Goal: Information Seeking & Learning: Find specific fact

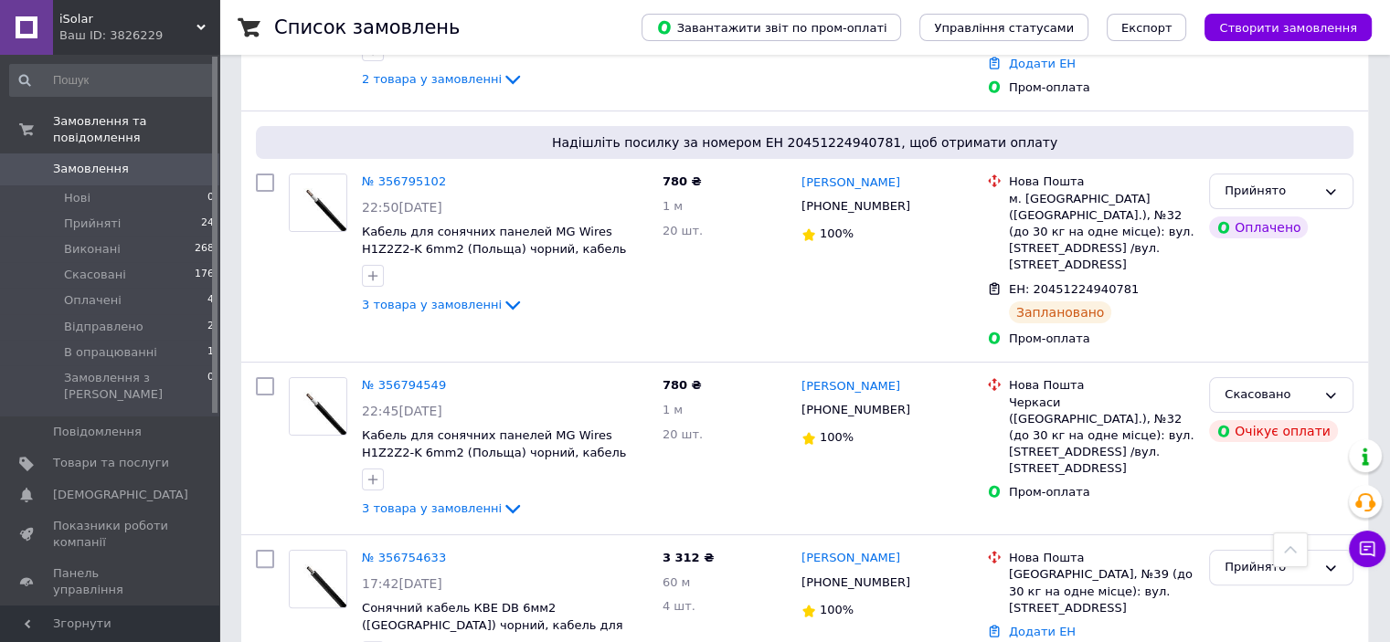
scroll to position [91, 0]
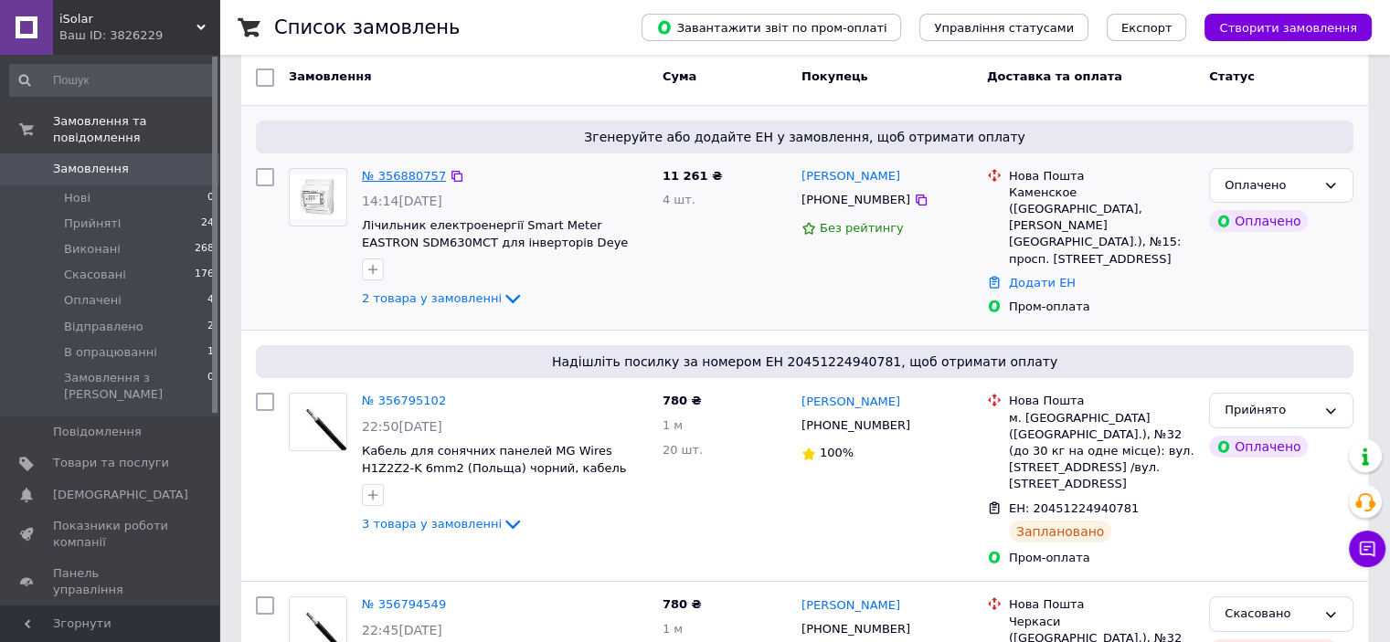
click at [415, 178] on link "№ 356880757" at bounding box center [404, 176] width 84 height 14
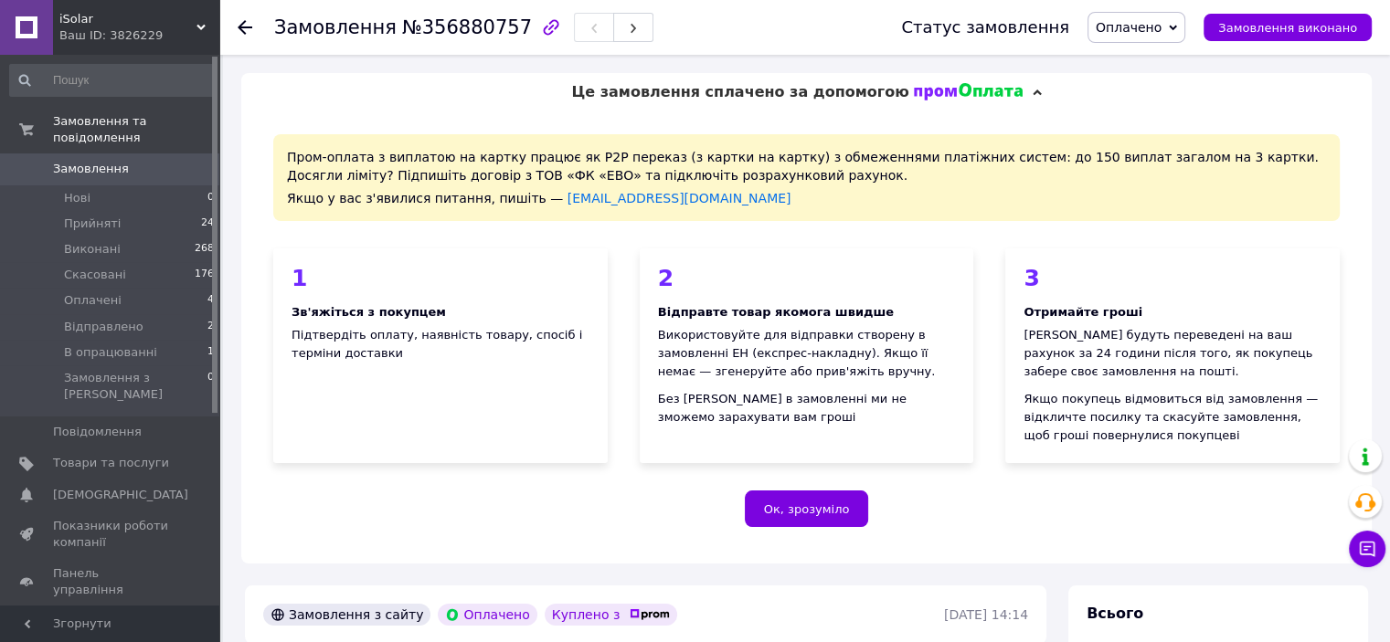
scroll to position [366, 0]
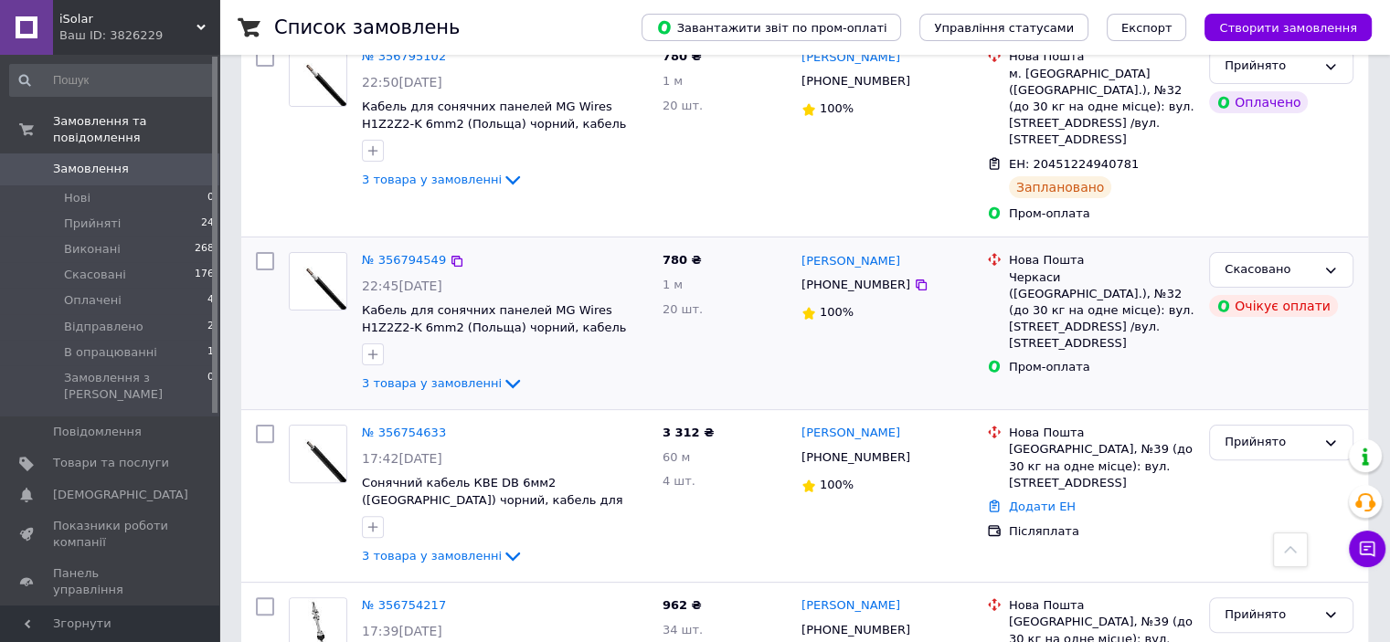
scroll to position [548, 0]
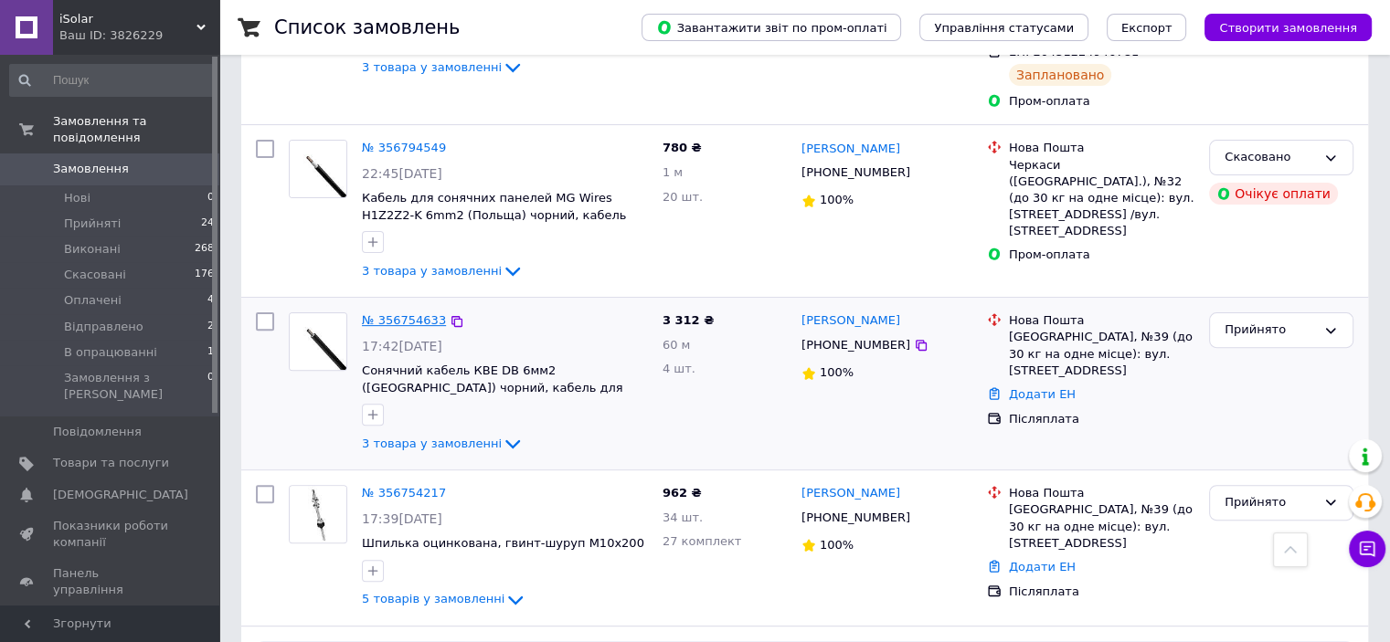
click at [406, 313] on link "№ 356754633" at bounding box center [404, 320] width 84 height 14
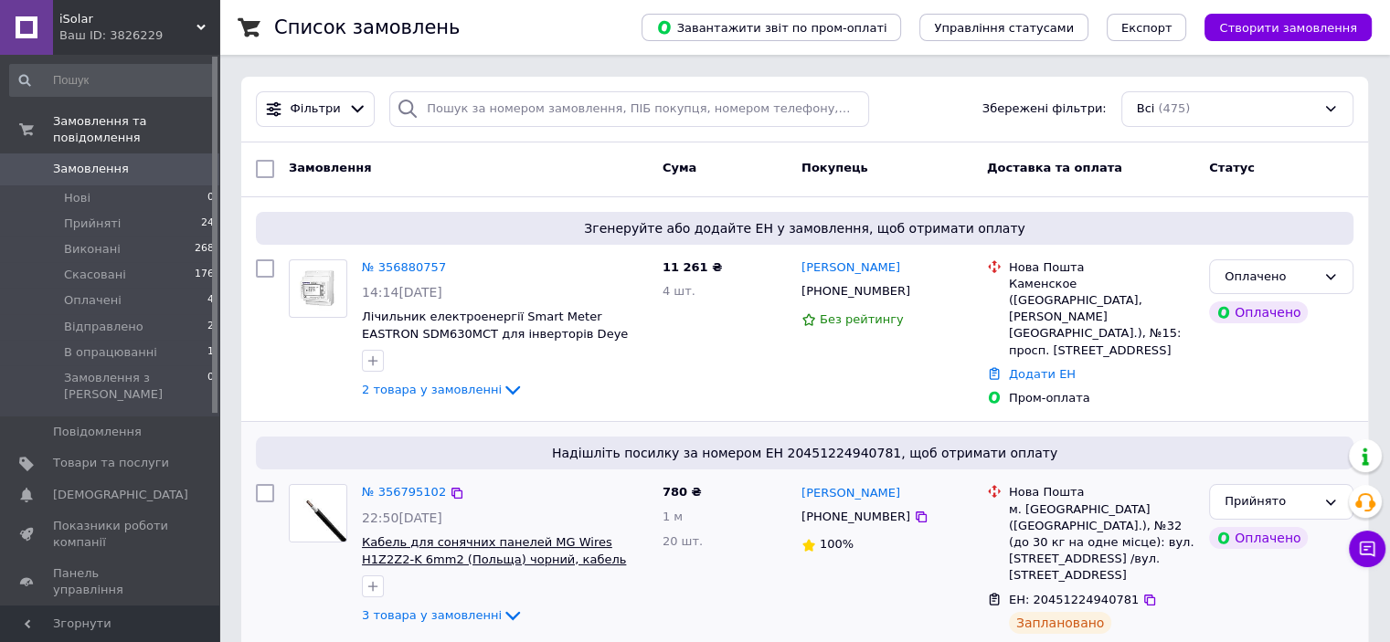
scroll to position [548, 0]
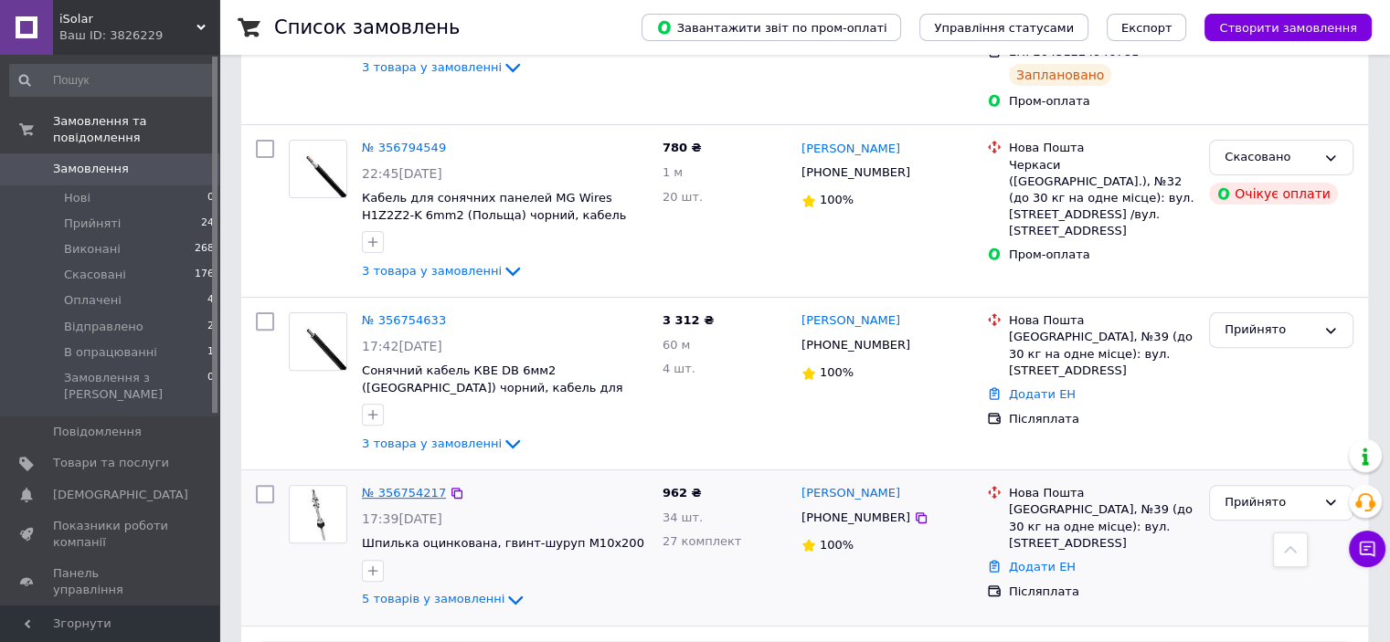
click at [409, 486] on link "№ 356754217" at bounding box center [404, 493] width 84 height 14
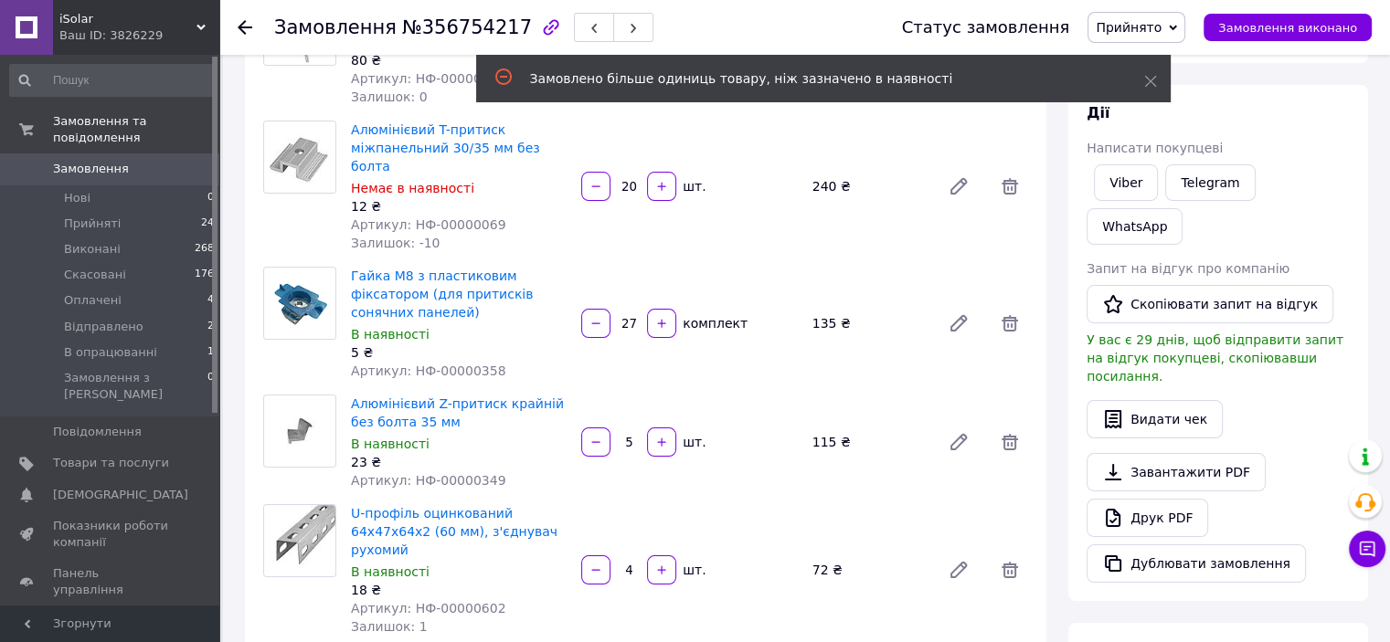
scroll to position [274, 0]
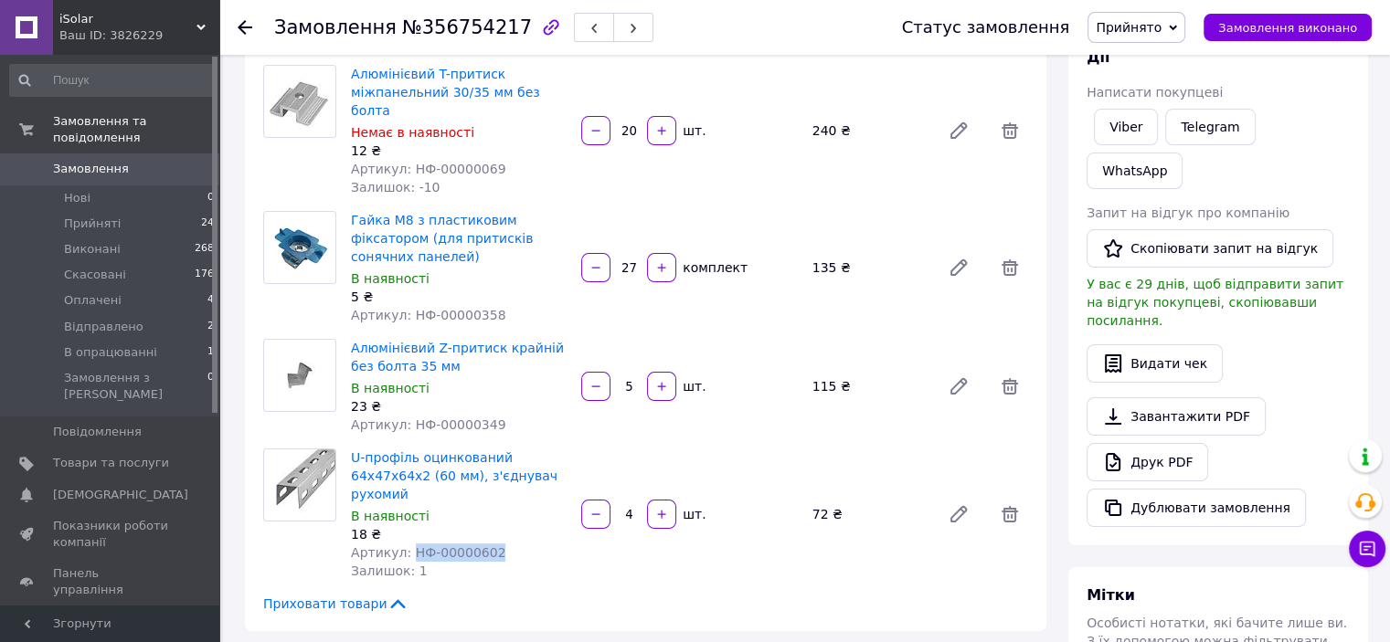
drag, startPoint x: 500, startPoint y: 496, endPoint x: 404, endPoint y: 503, distance: 96.2
click at [404, 544] on div "Артикул: НФ-00000602" at bounding box center [459, 553] width 216 height 18
copy span "НФ-00000602"
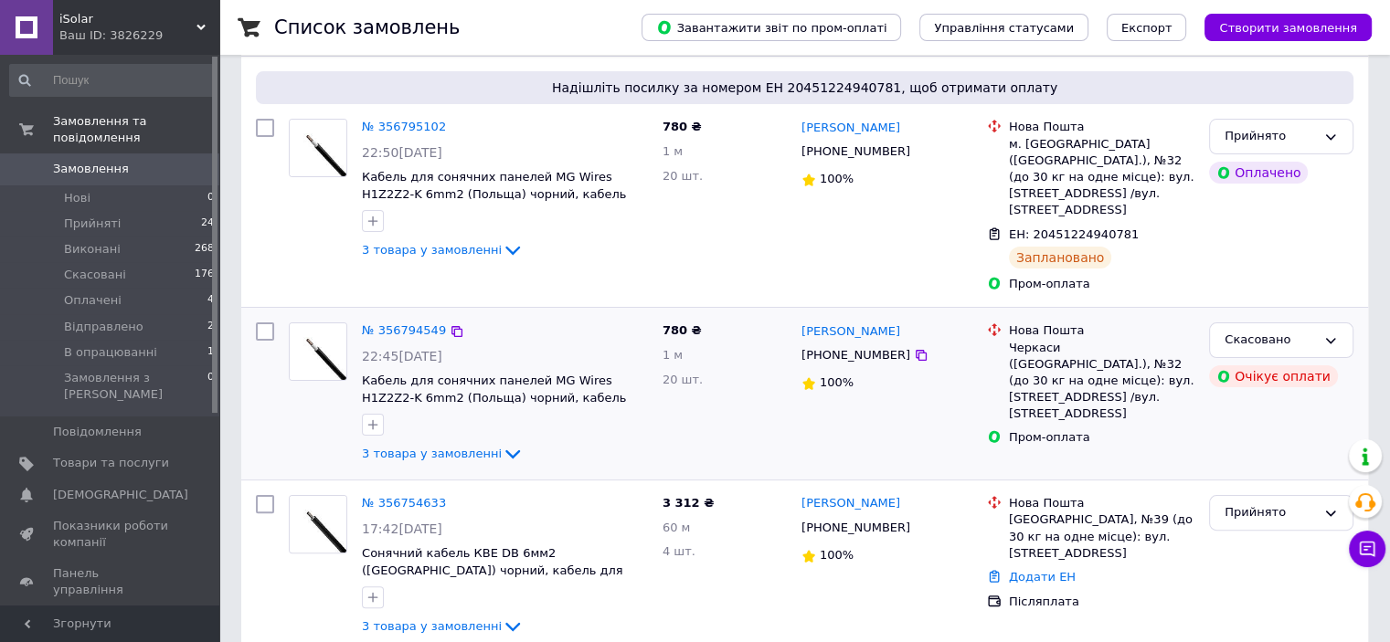
scroll to position [457, 0]
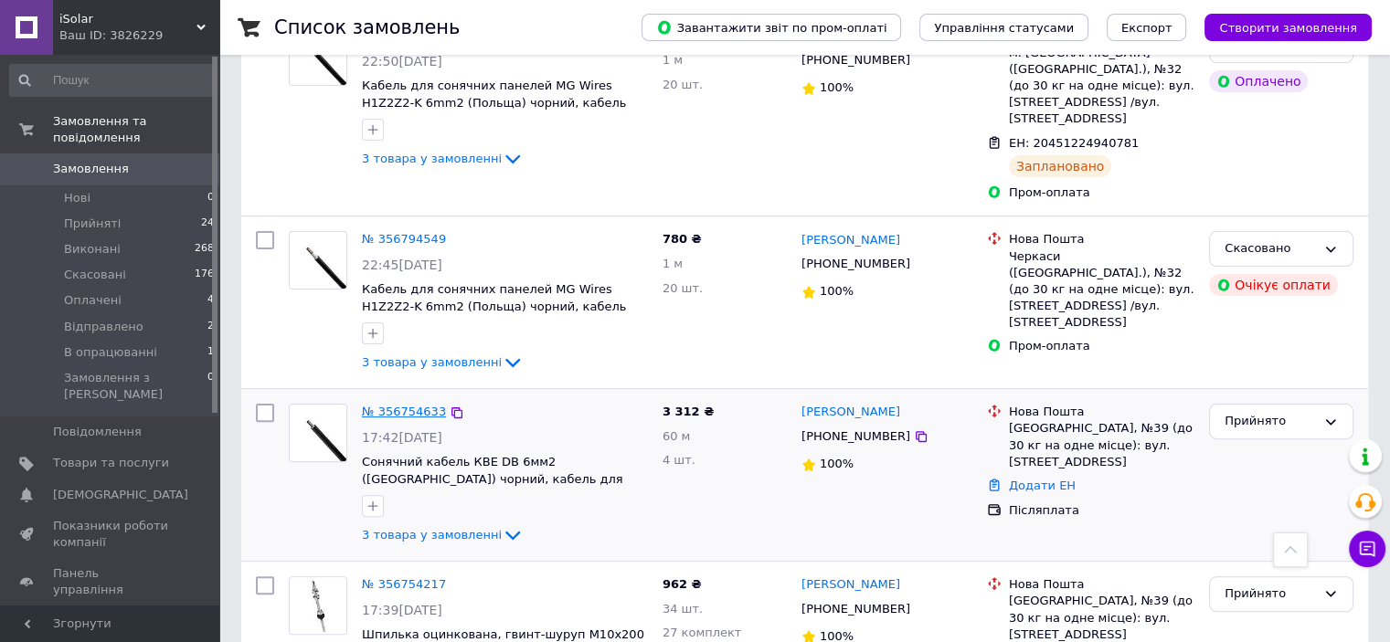
click at [418, 405] on link "№ 356754633" at bounding box center [404, 412] width 84 height 14
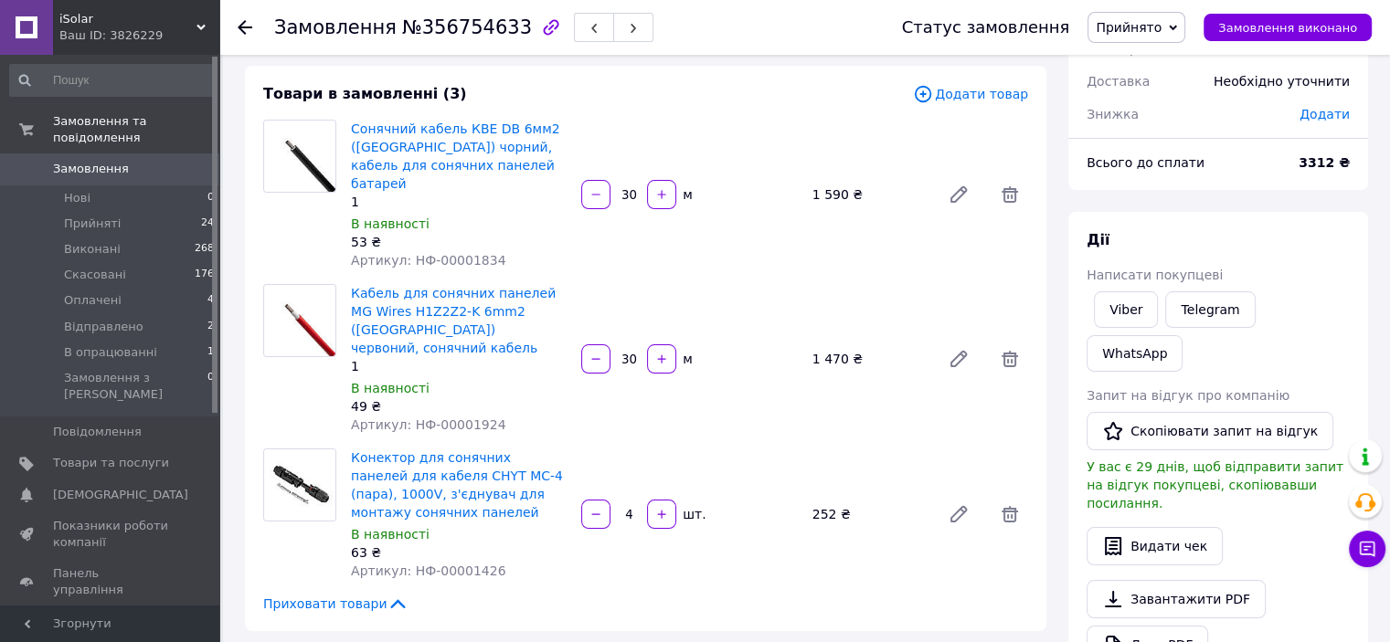
scroll to position [91, 0]
drag, startPoint x: 492, startPoint y: 242, endPoint x: 408, endPoint y: 252, distance: 83.8
click at [408, 252] on div "Сонячний кабель КВЕ DB 6мм2 (Німеччина) чорний, кабель для сонячних панелей бат…" at bounding box center [459, 194] width 230 height 157
copy span "НФ-00001834"
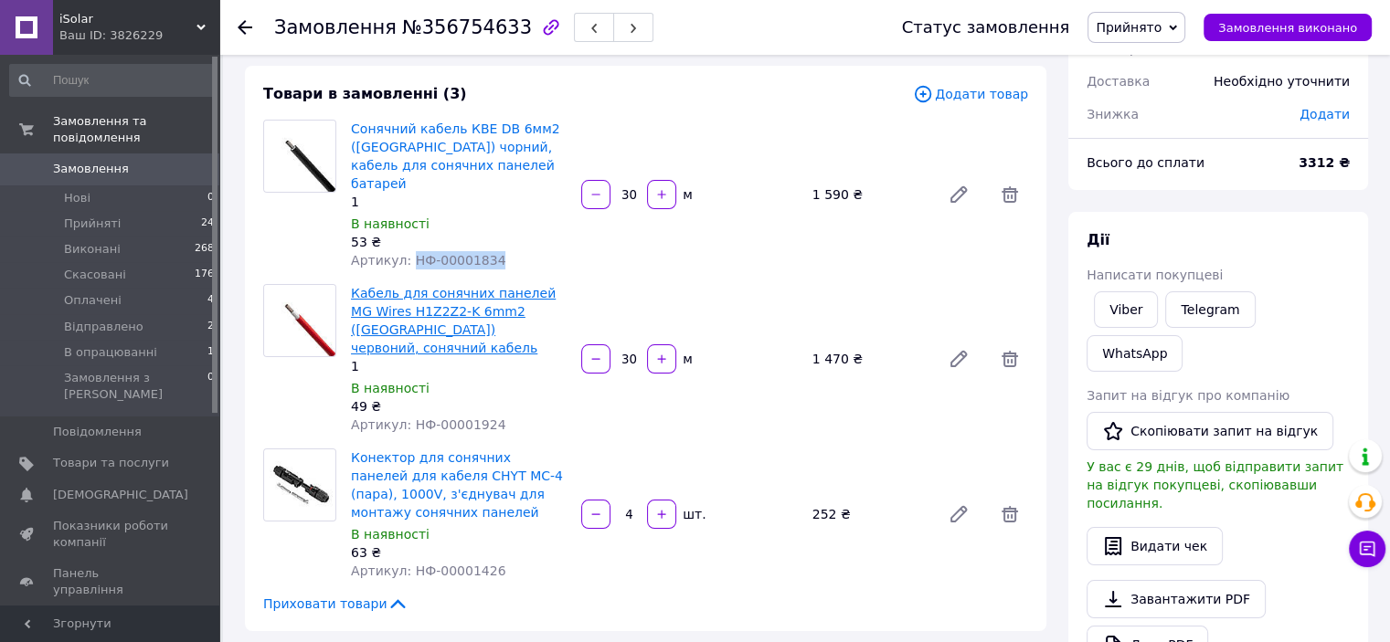
click at [484, 292] on link "Кабель для сонячних панелей MG Wires H1Z2Z2-K 6mm2 (Польща) червоний, сонячний …" at bounding box center [453, 320] width 205 height 69
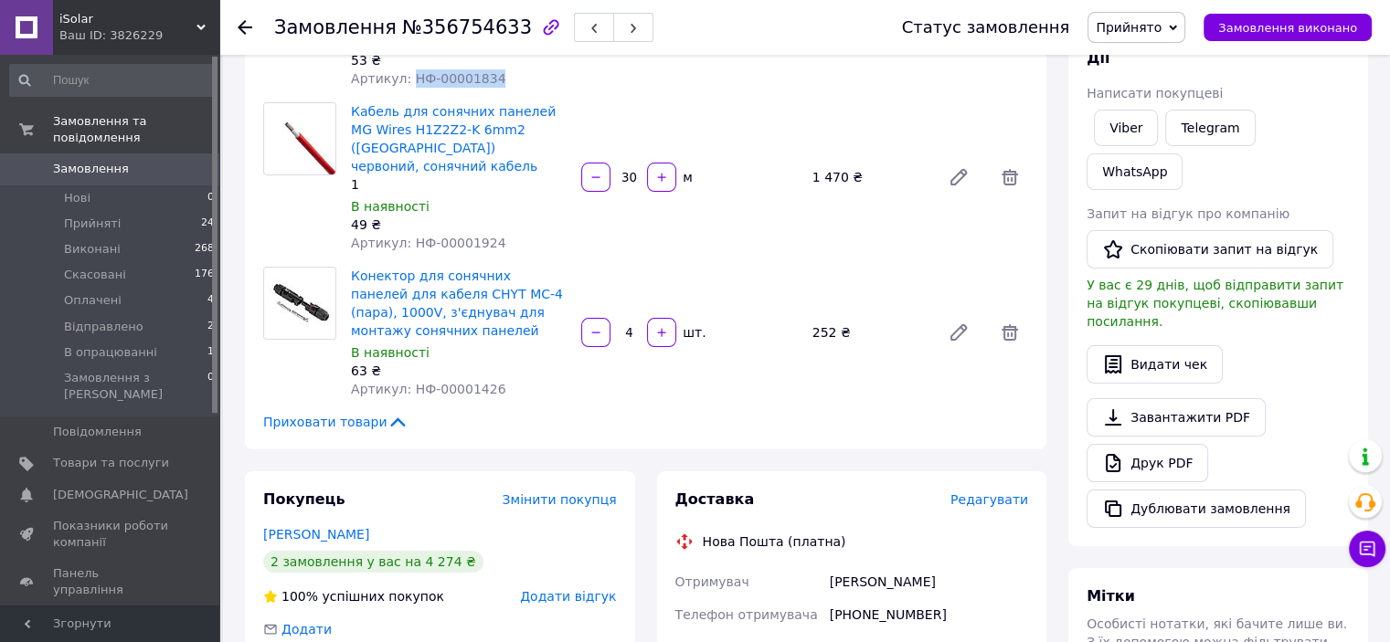
scroll to position [274, 0]
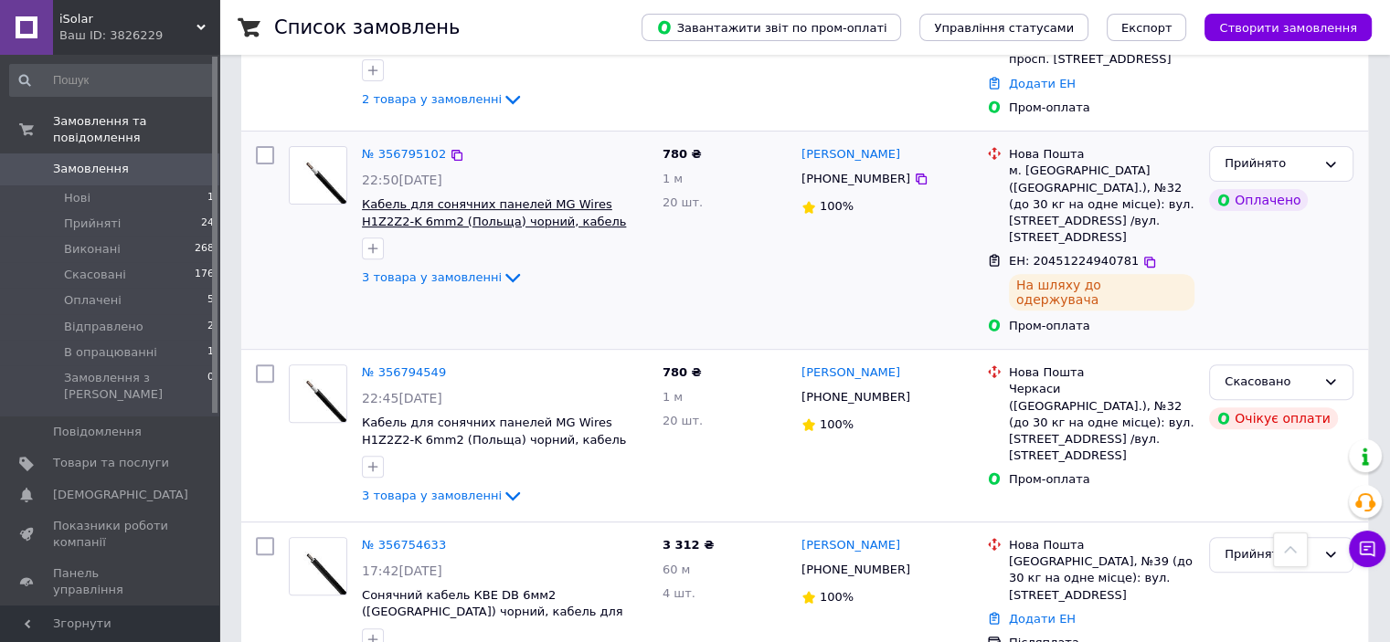
scroll to position [822, 0]
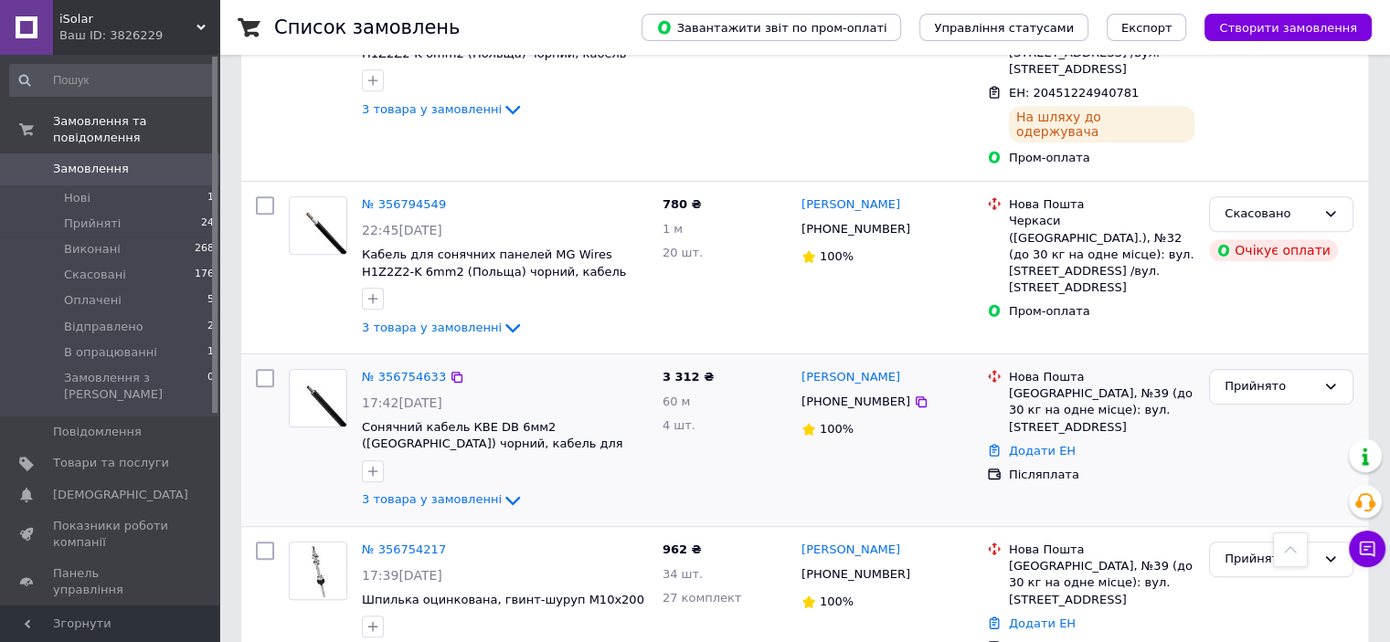
click at [418, 396] on span "17:42, 11.08.2025" at bounding box center [402, 403] width 80 height 15
click at [414, 367] on div "№ 356754633" at bounding box center [404, 377] width 88 height 21
click at [411, 370] on link "№ 356754633" at bounding box center [404, 377] width 84 height 14
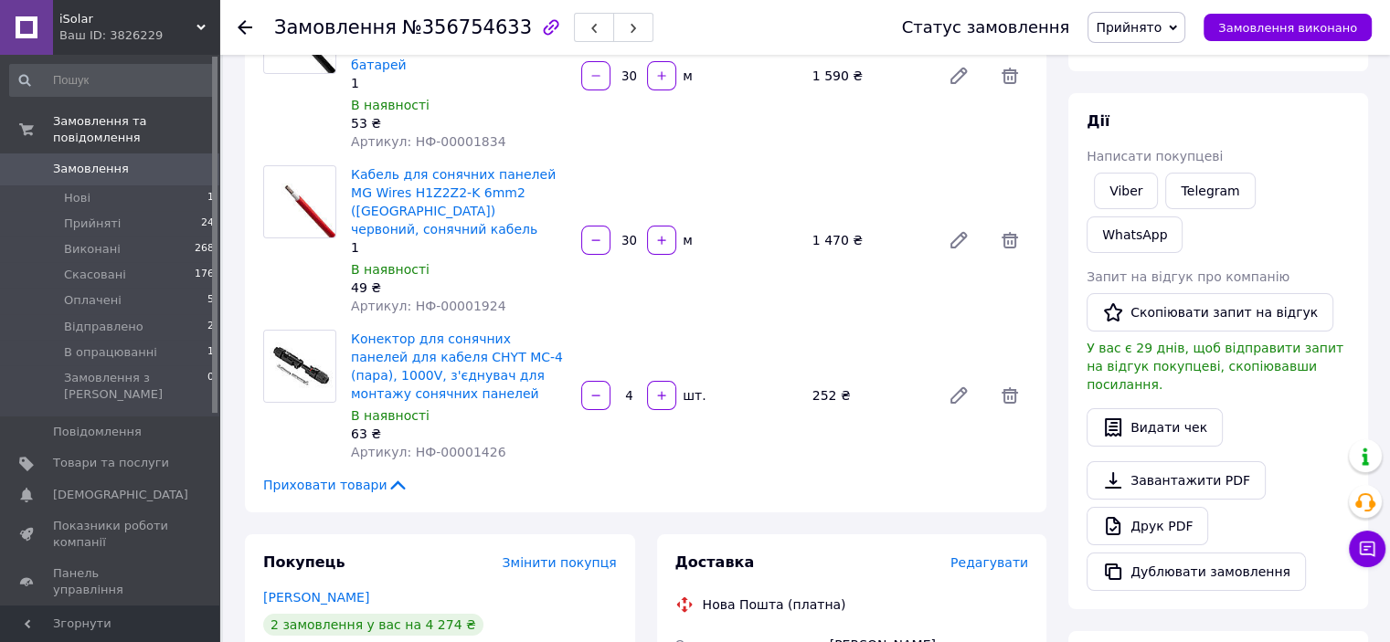
scroll to position [101, 0]
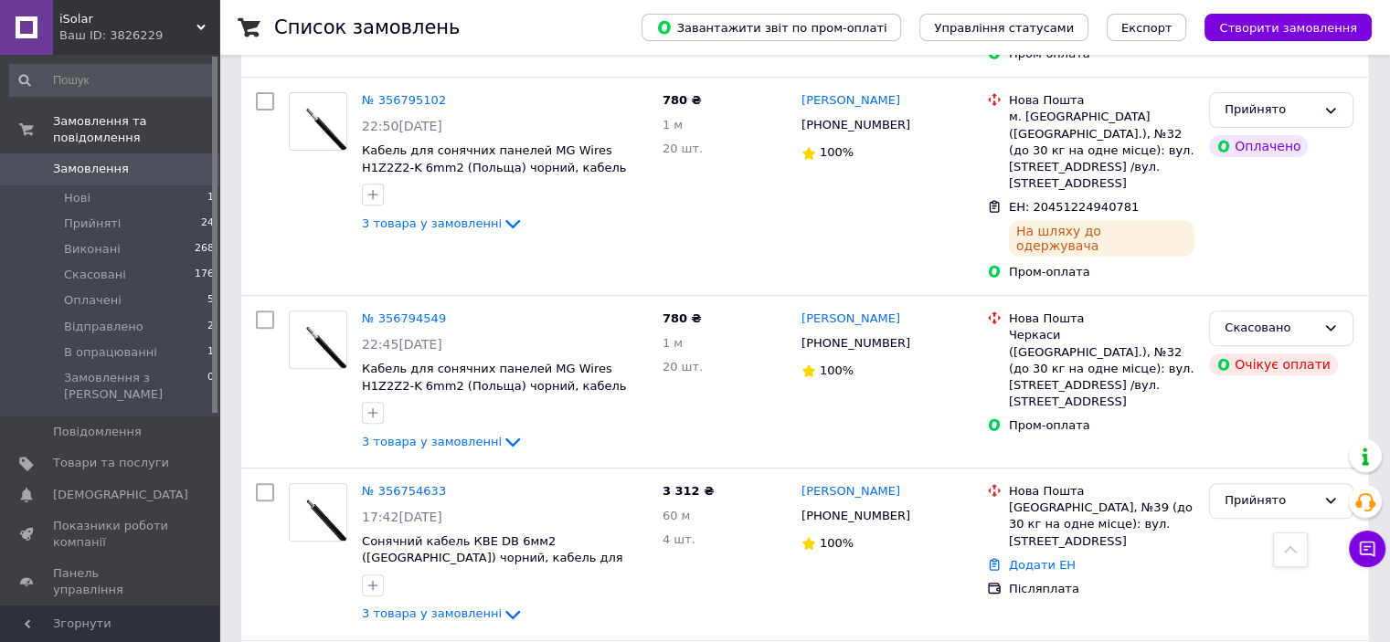
scroll to position [822, 0]
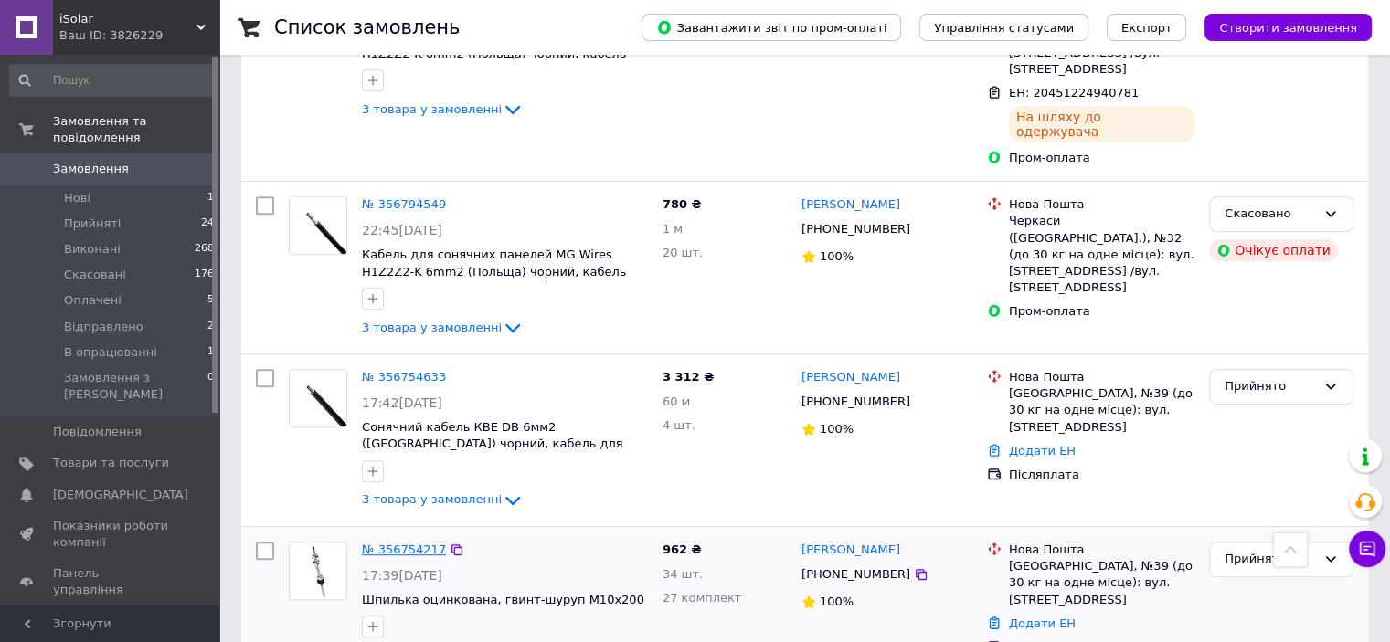
click at [409, 543] on link "№ 356754217" at bounding box center [404, 550] width 84 height 14
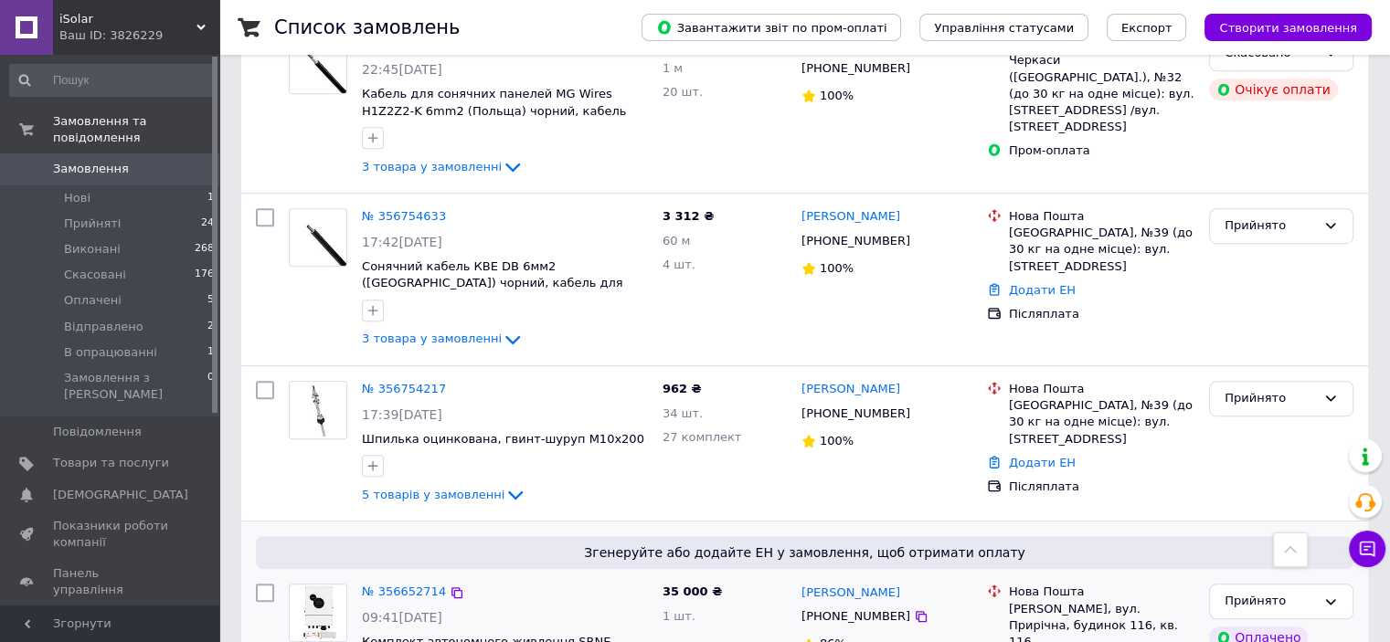
scroll to position [914, 0]
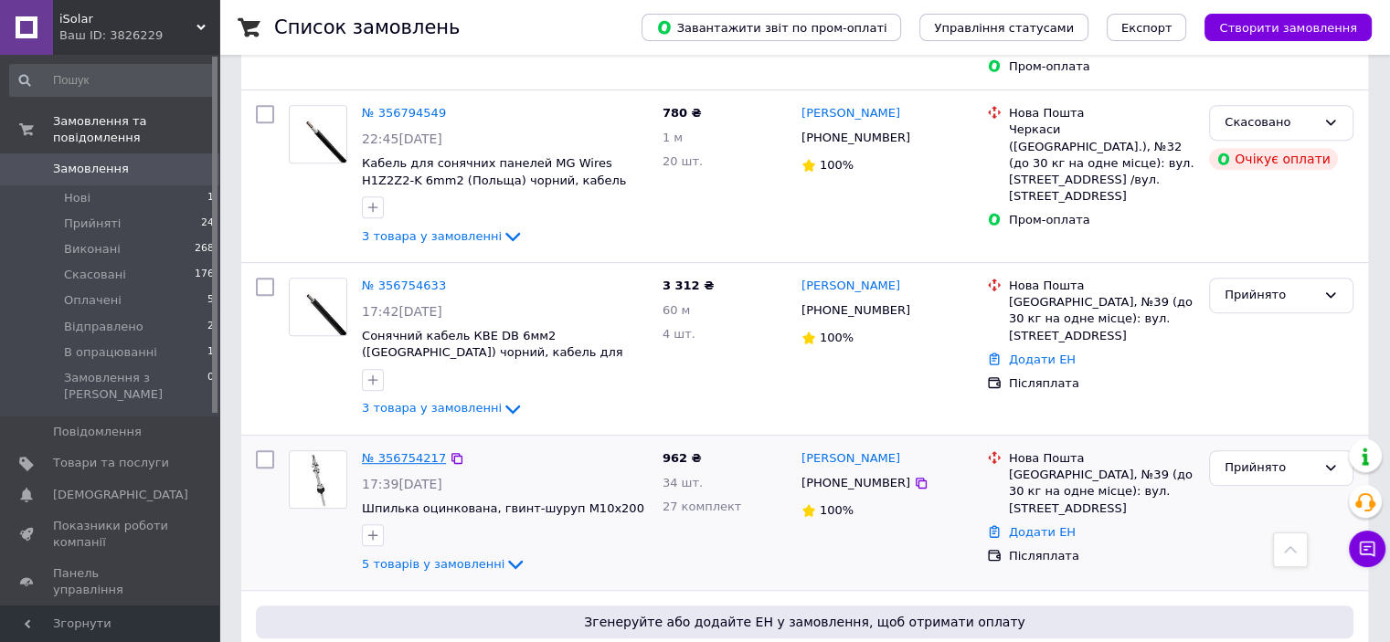
click at [423, 451] on link "№ 356754217" at bounding box center [404, 458] width 84 height 14
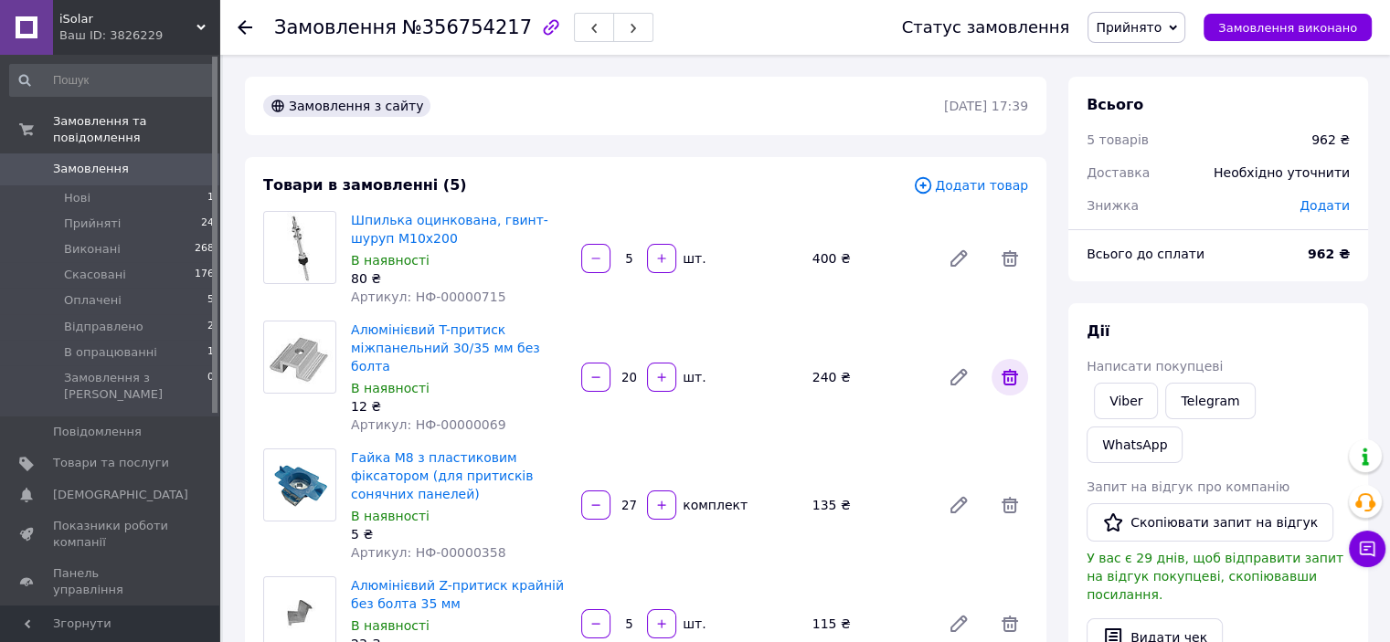
click at [1002, 370] on icon at bounding box center [1010, 377] width 22 height 22
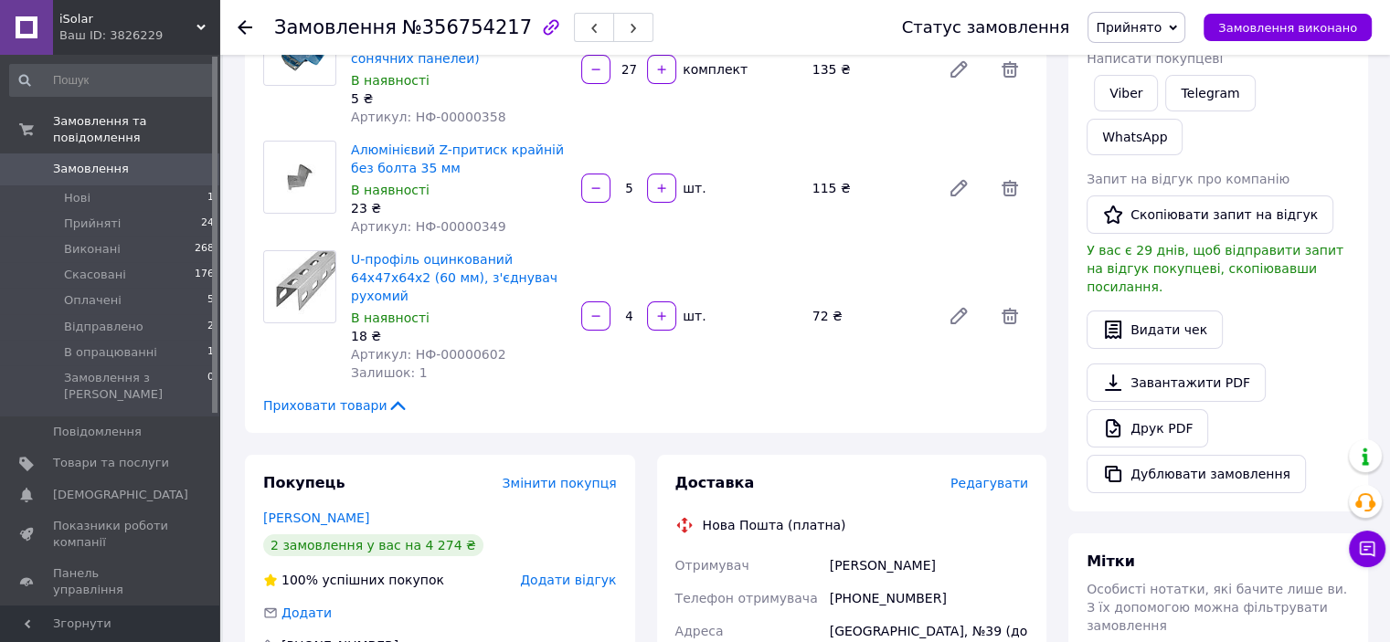
scroll to position [457, 0]
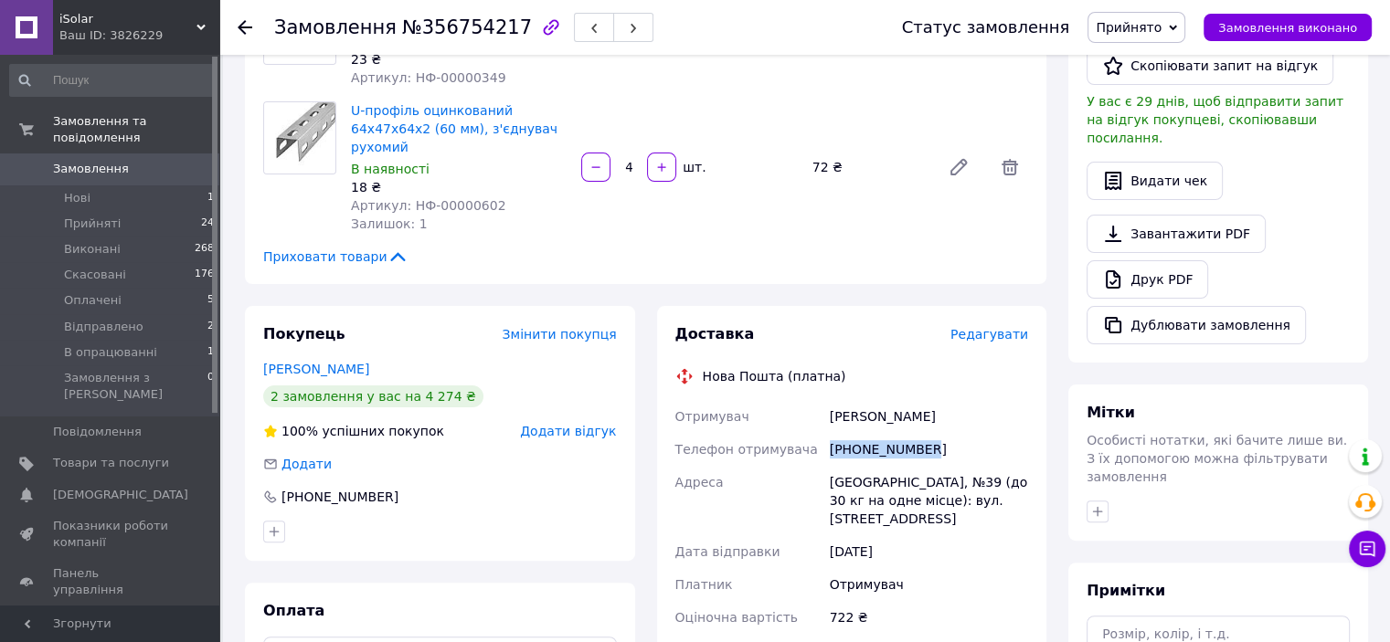
drag, startPoint x: 936, startPoint y: 412, endPoint x: 832, endPoint y: 419, distance: 103.5
click at [832, 433] on div "+380503335879" at bounding box center [929, 449] width 206 height 33
copy div "+380503335879"
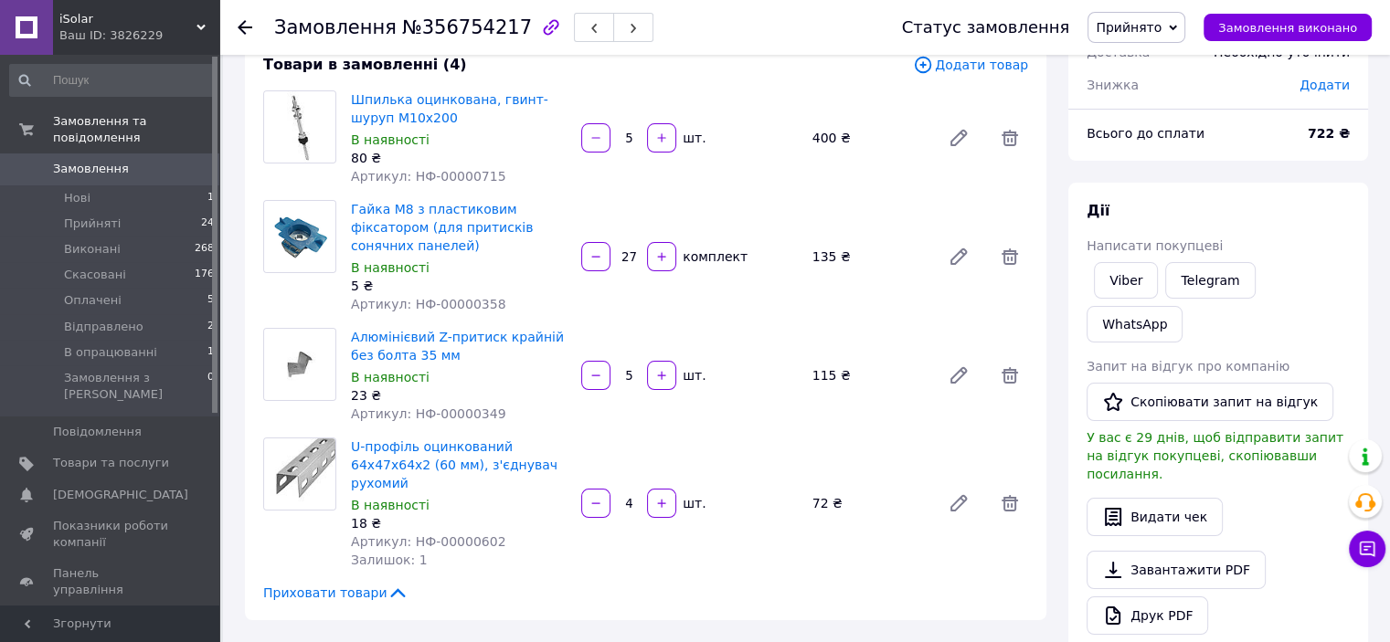
scroll to position [0, 0]
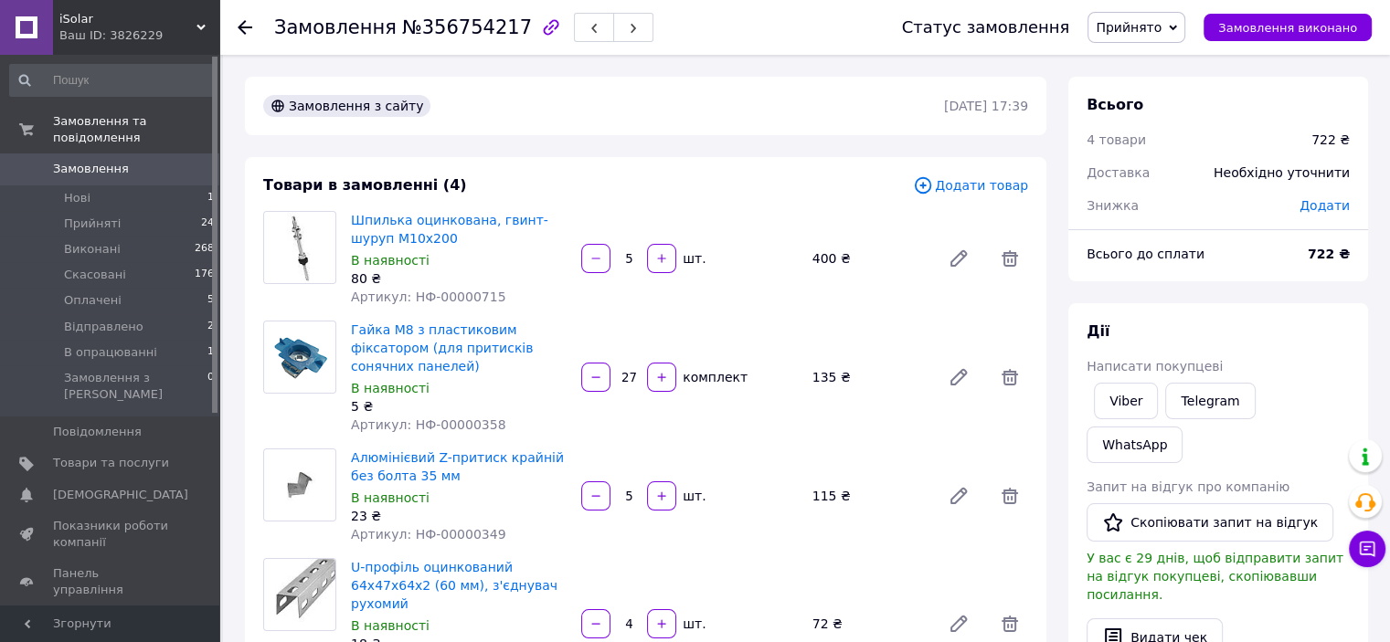
click at [87, 161] on span "Замовлення" at bounding box center [91, 169] width 76 height 16
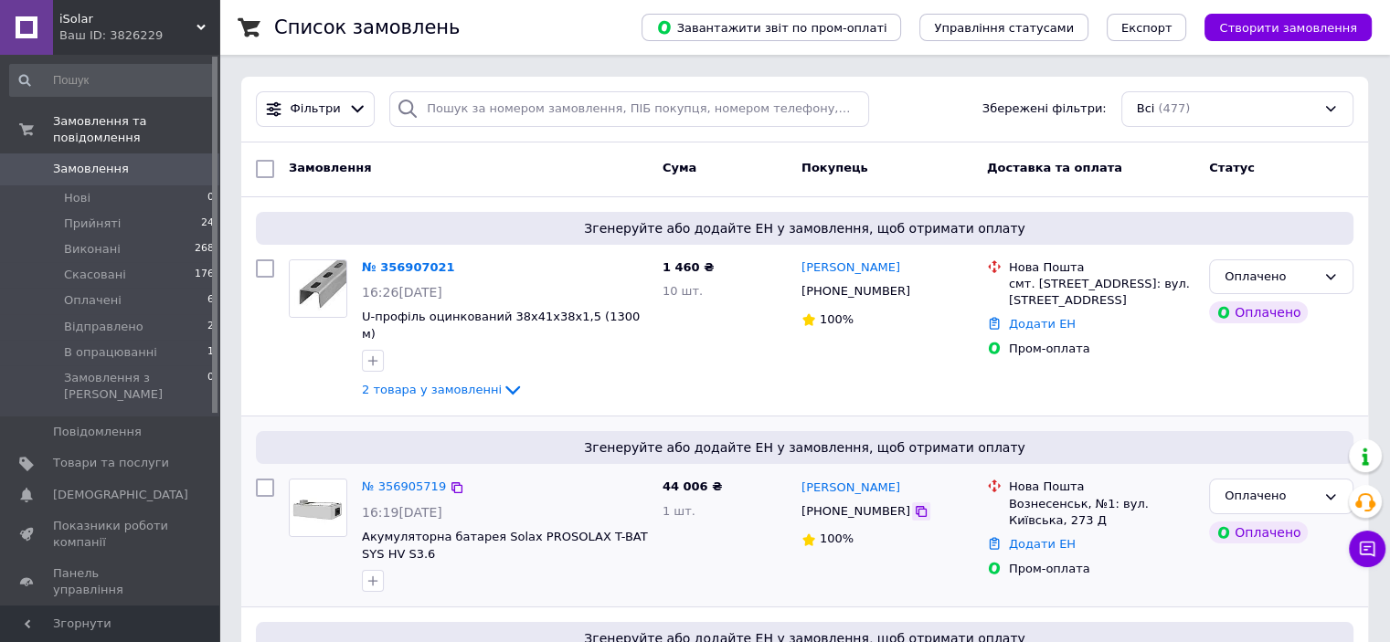
click at [914, 504] on icon at bounding box center [921, 511] width 15 height 15
click at [465, 530] on span "Акумуляторна батарея Solax PROSOLAX T-BAT SYS HV S3.6" at bounding box center [505, 545] width 286 height 31
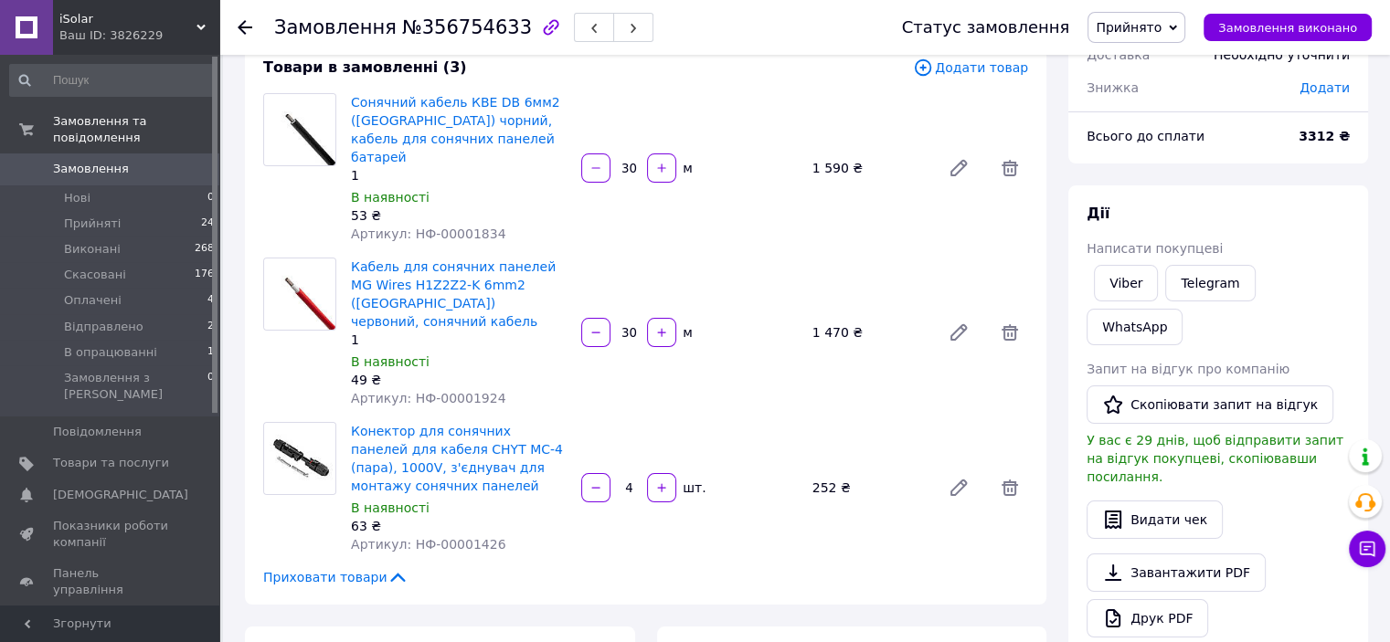
scroll to position [183, 0]
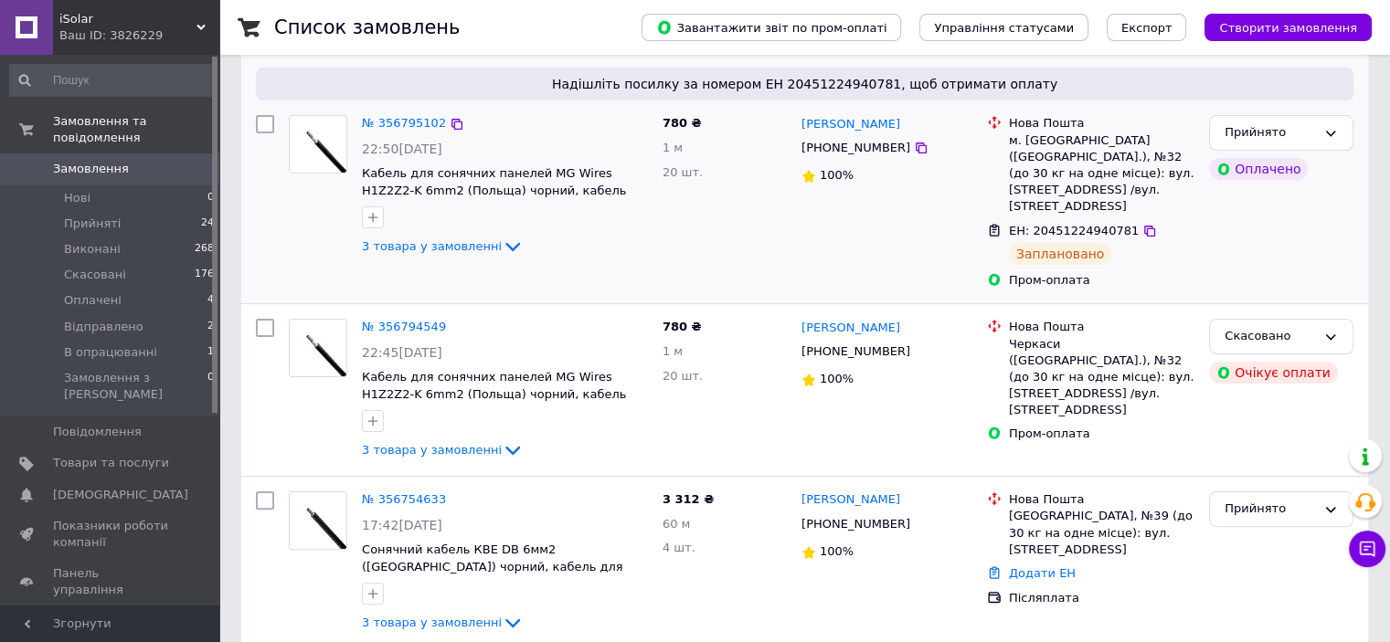
scroll to position [548, 0]
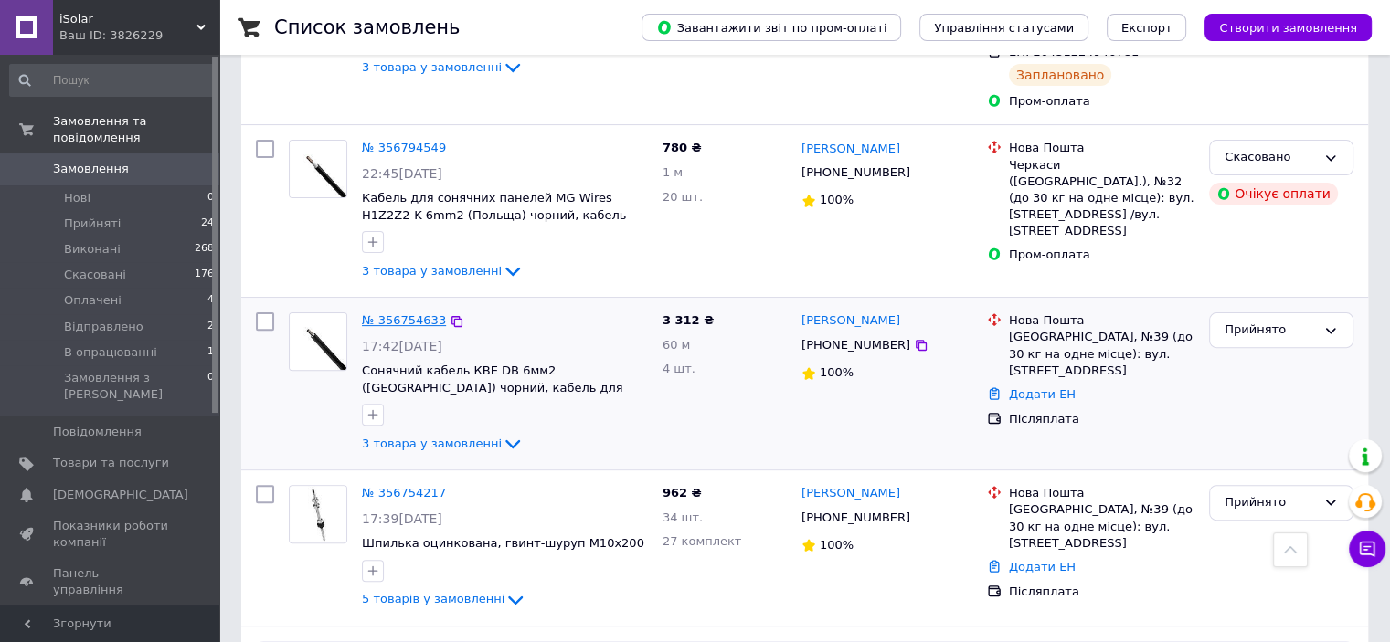
click at [419, 313] on link "№ 356754633" at bounding box center [404, 320] width 84 height 14
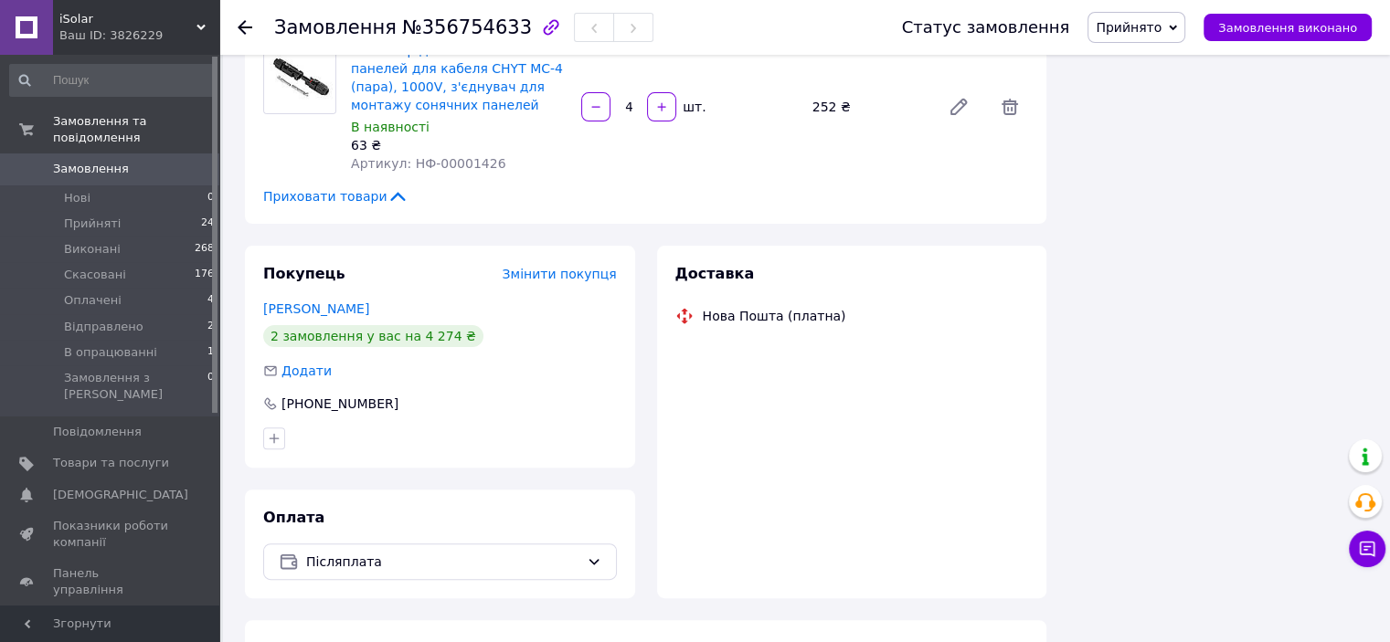
scroll to position [548, 0]
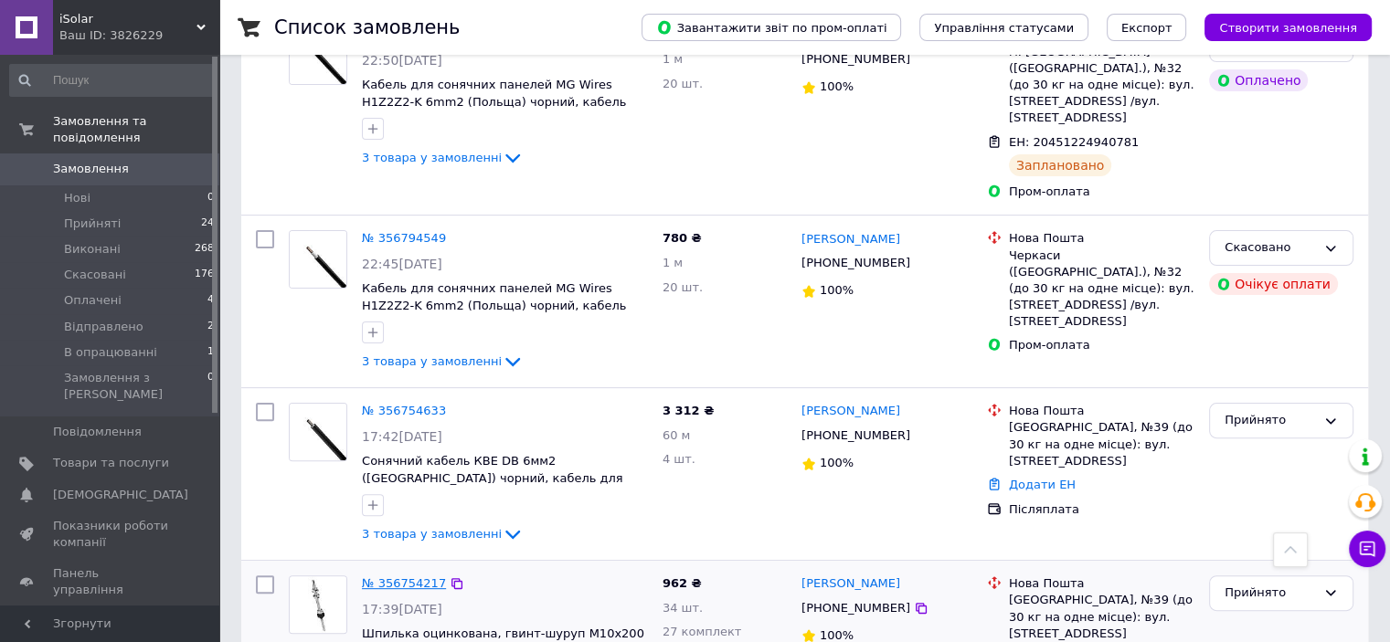
scroll to position [457, 0]
click at [411, 578] on link "№ 356754217" at bounding box center [404, 585] width 84 height 14
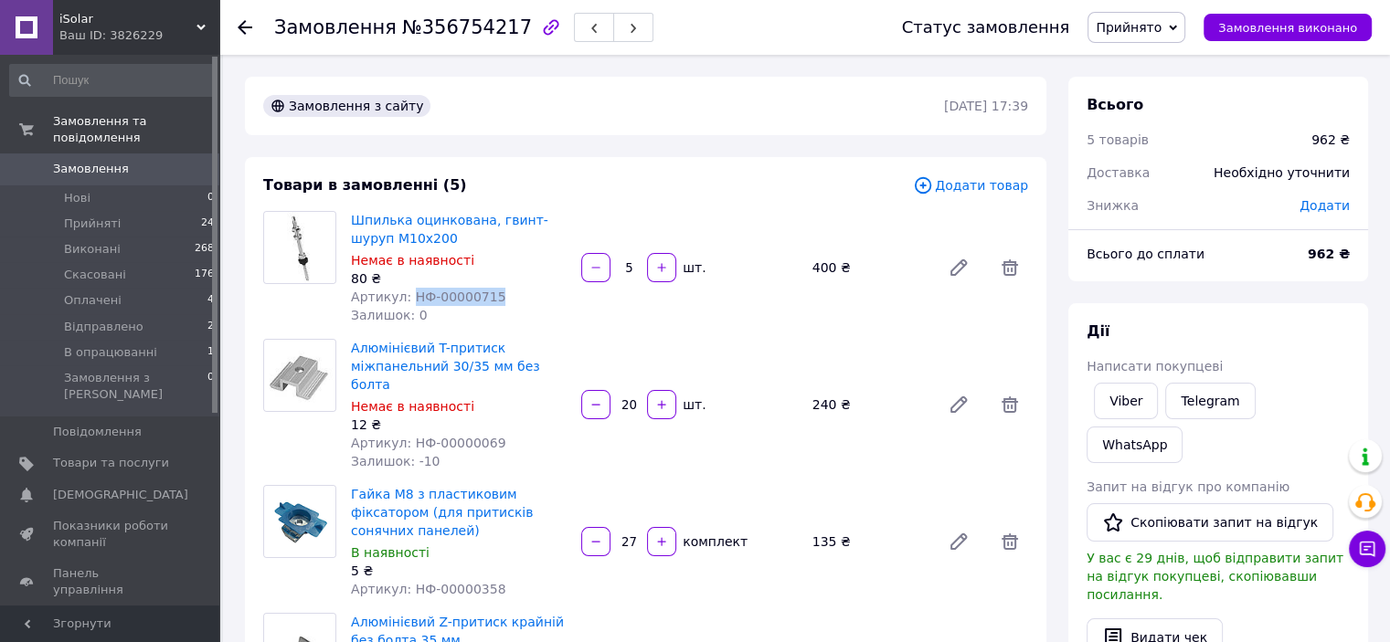
drag, startPoint x: 508, startPoint y: 304, endPoint x: 406, endPoint y: 301, distance: 102.4
click at [406, 301] on div "Артикул: НФ-00000715" at bounding box center [459, 297] width 216 height 18
drag, startPoint x: 440, startPoint y: 312, endPoint x: 461, endPoint y: 328, distance: 26.7
click at [461, 328] on div "Товари в замовленні (5) Додати товар Шпилька оцинкована, гвинт-шуруп М10х200 Не…" at bounding box center [645, 531] width 801 height 748
drag, startPoint x: 494, startPoint y: 299, endPoint x: 403, endPoint y: 299, distance: 91.4
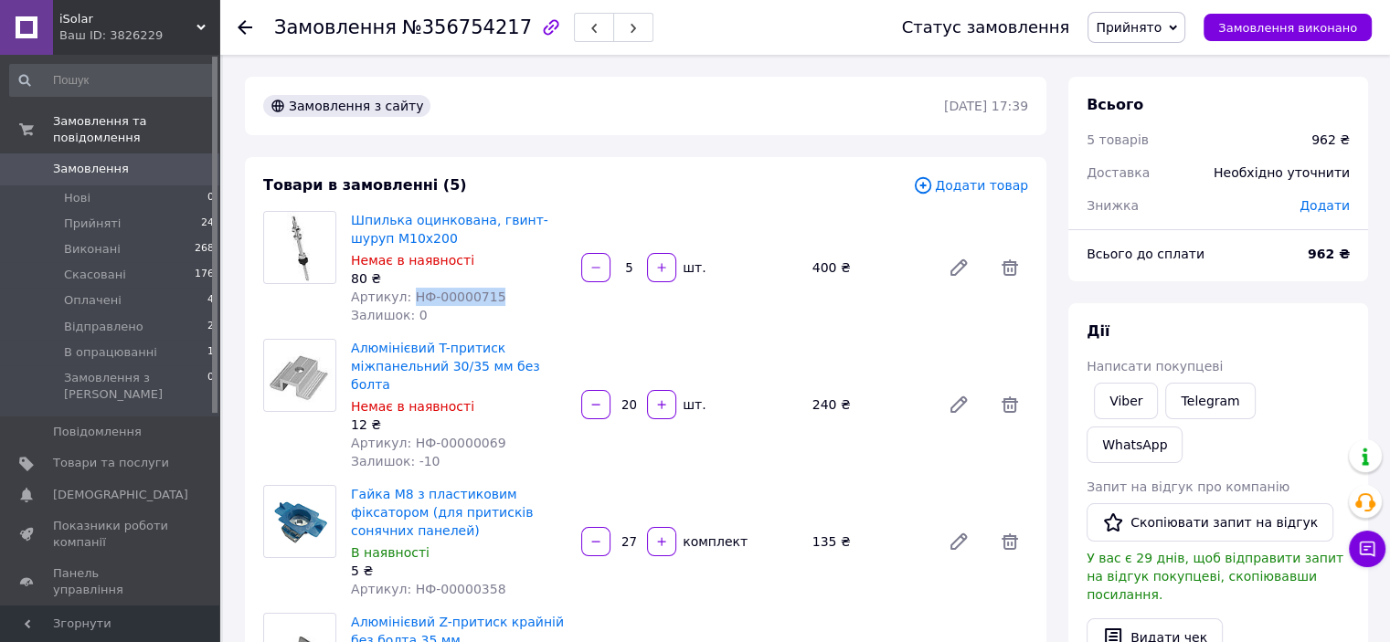
click at [403, 299] on div "Артикул: НФ-00000715" at bounding box center [459, 297] width 216 height 18
copy span "НФ-00000715"
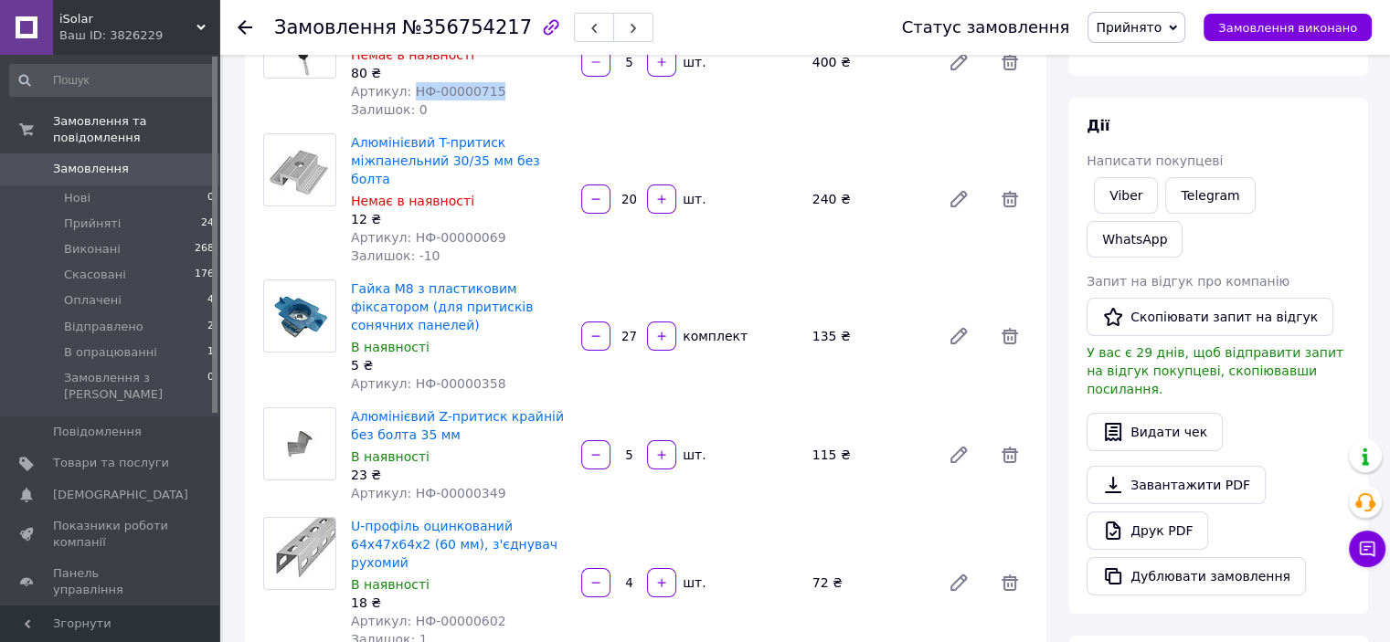
scroll to position [457, 0]
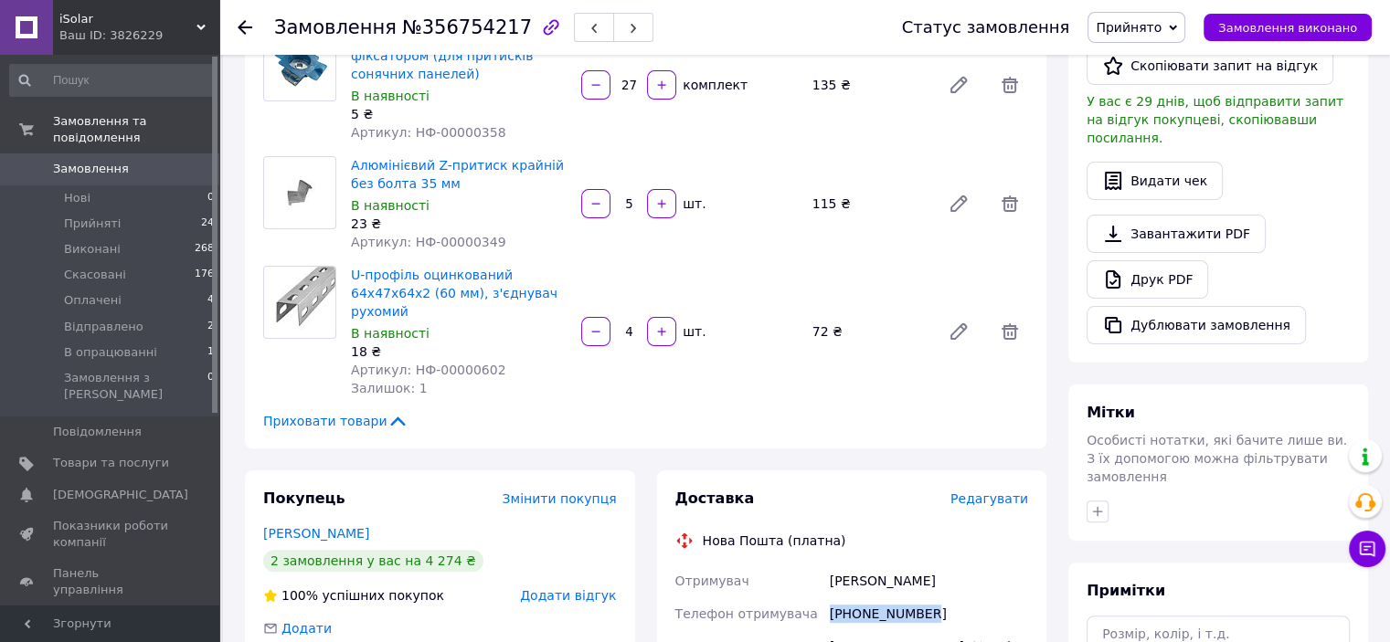
drag, startPoint x: 936, startPoint y: 555, endPoint x: 830, endPoint y: 555, distance: 106.0
click at [830, 598] on div "+380503335879" at bounding box center [929, 614] width 206 height 33
copy div "+380503335879"
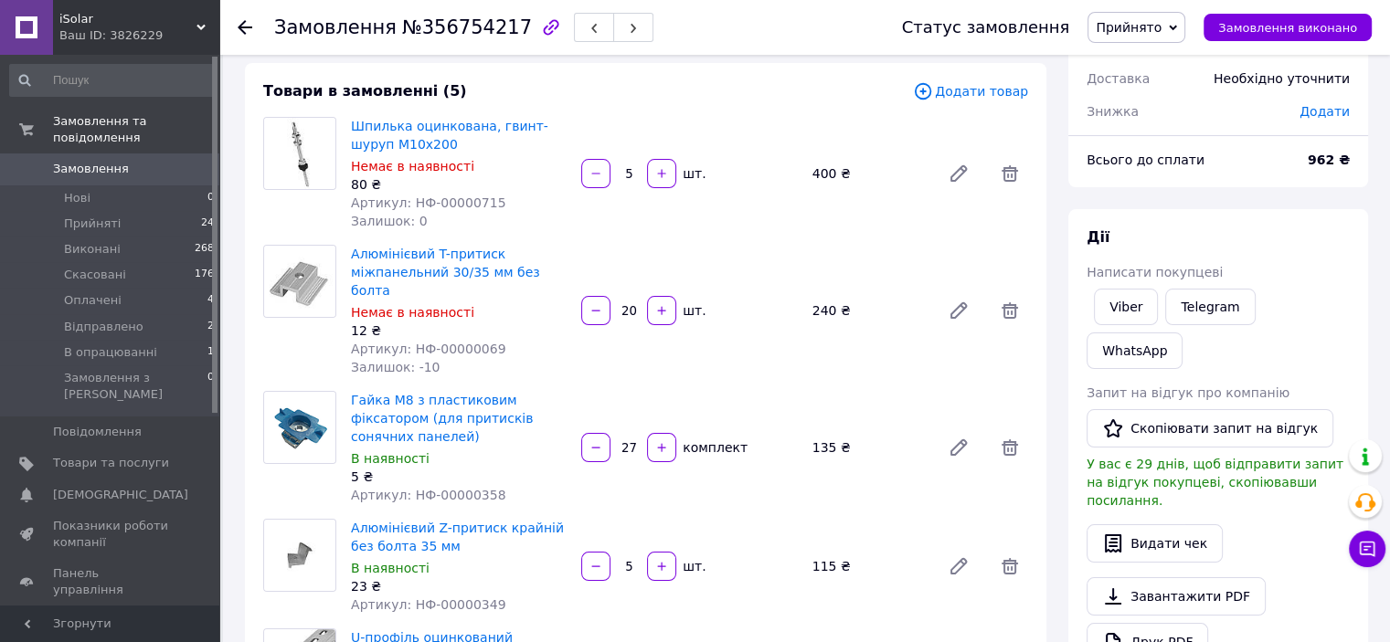
scroll to position [91, 0]
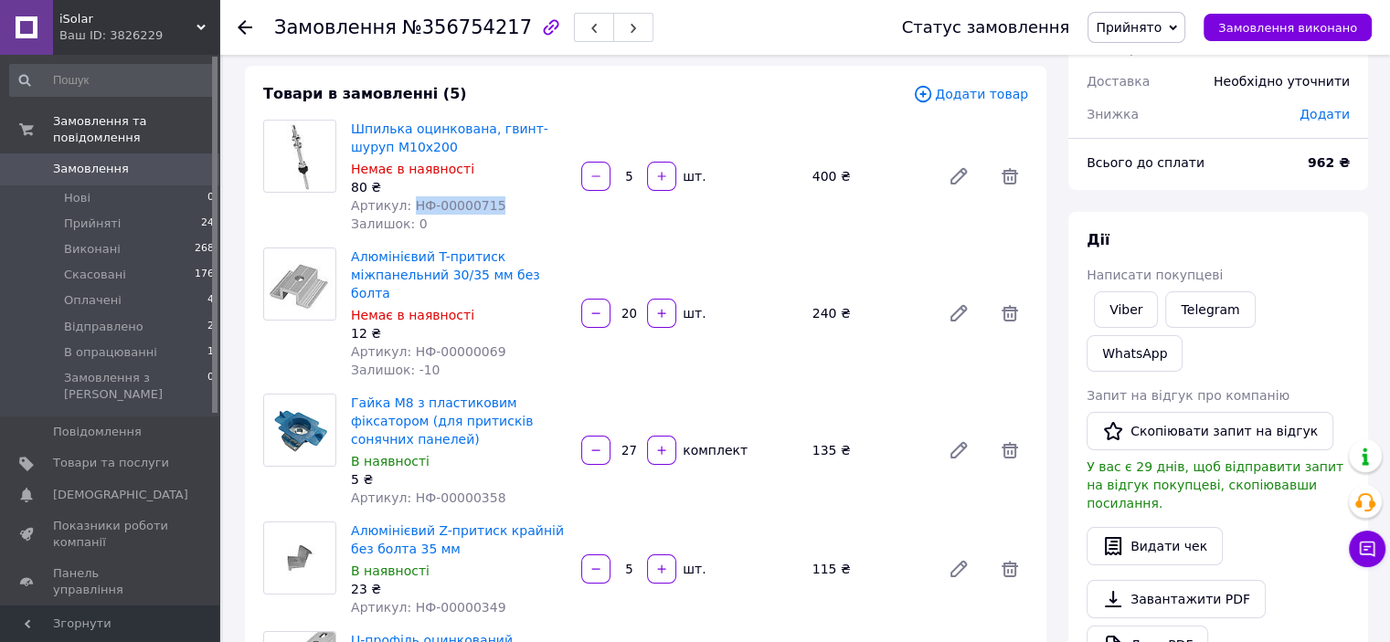
drag, startPoint x: 486, startPoint y: 206, endPoint x: 407, endPoint y: 214, distance: 79.9
click at [407, 214] on div "Артикул: НФ-00000715" at bounding box center [459, 205] width 216 height 18
drag, startPoint x: 417, startPoint y: 216, endPoint x: 493, endPoint y: 213, distance: 76.8
click at [493, 213] on div "Артикул: НФ-00000715" at bounding box center [459, 205] width 216 height 18
drag, startPoint x: 493, startPoint y: 210, endPoint x: 407, endPoint y: 215, distance: 86.0
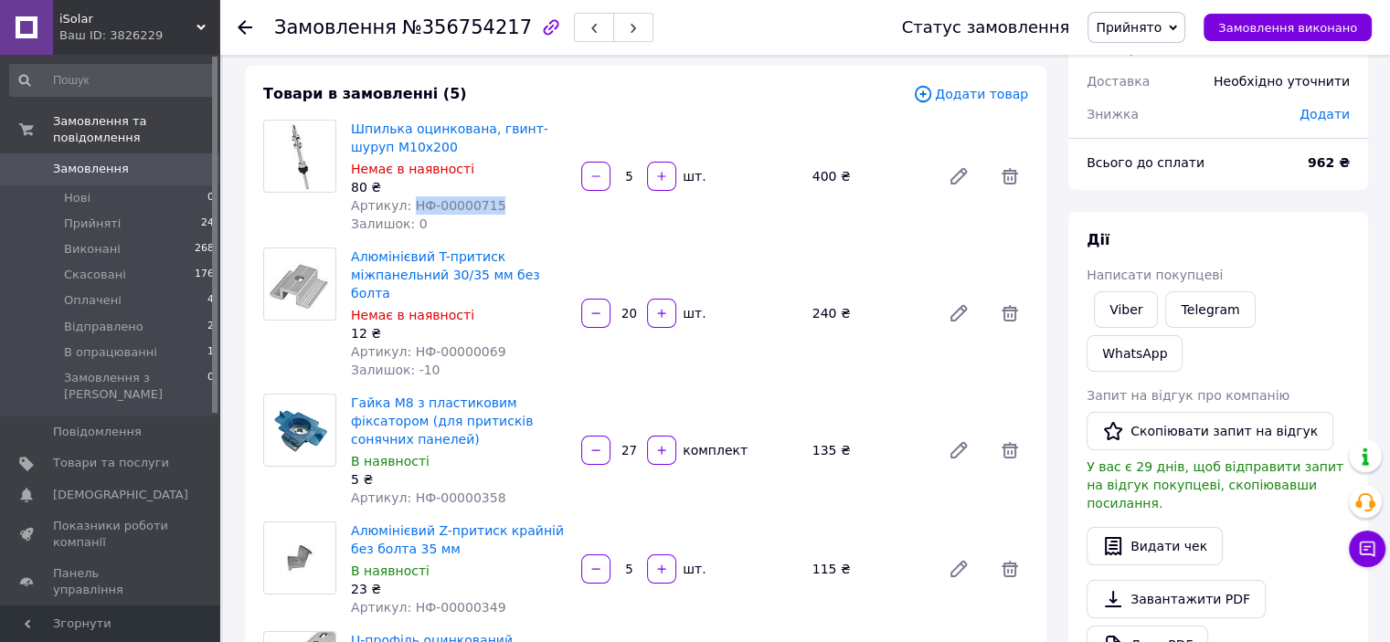
click at [407, 215] on div "Шпилька оцинкована, гвинт-шуруп М10х200 Немає в наявності 80 ₴ Артикул: НФ-0000…" at bounding box center [459, 176] width 230 height 121
copy span "НФ-00000715"
drag, startPoint x: 502, startPoint y: 331, endPoint x: 406, endPoint y: 340, distance: 96.4
click at [406, 343] on div "Артикул: НФ-00000069" at bounding box center [459, 352] width 216 height 18
copy span "НФ-00000069"
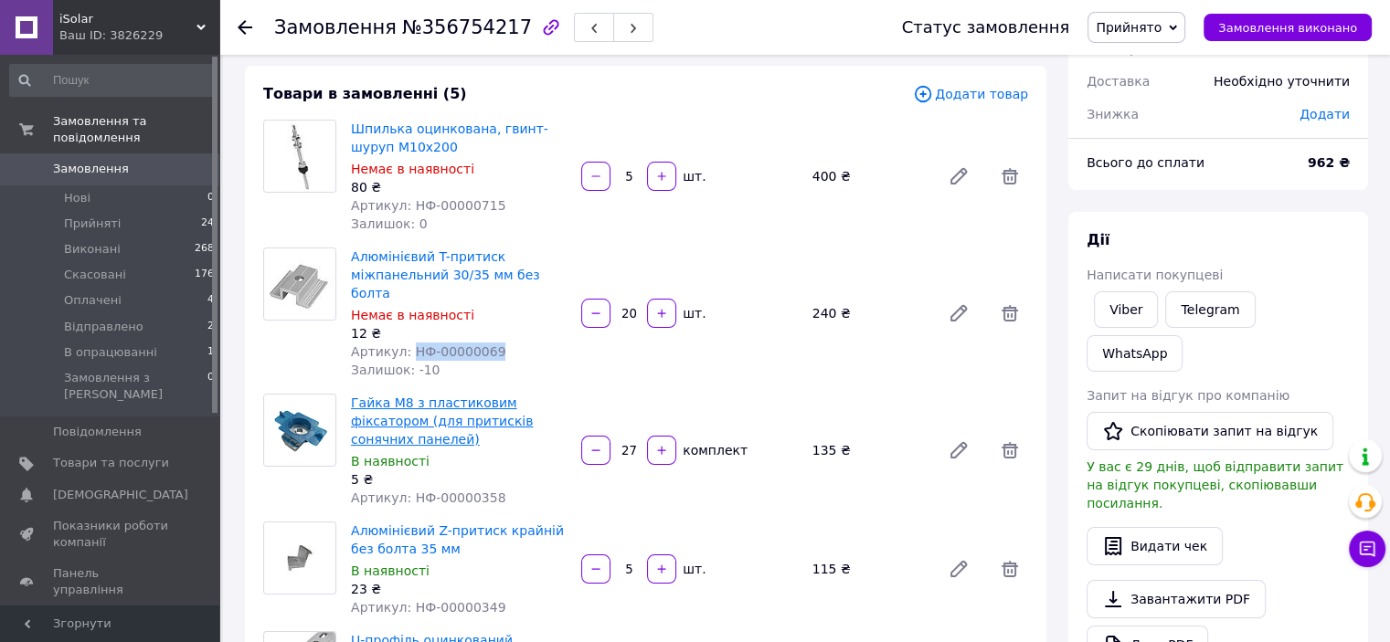
scroll to position [183, 0]
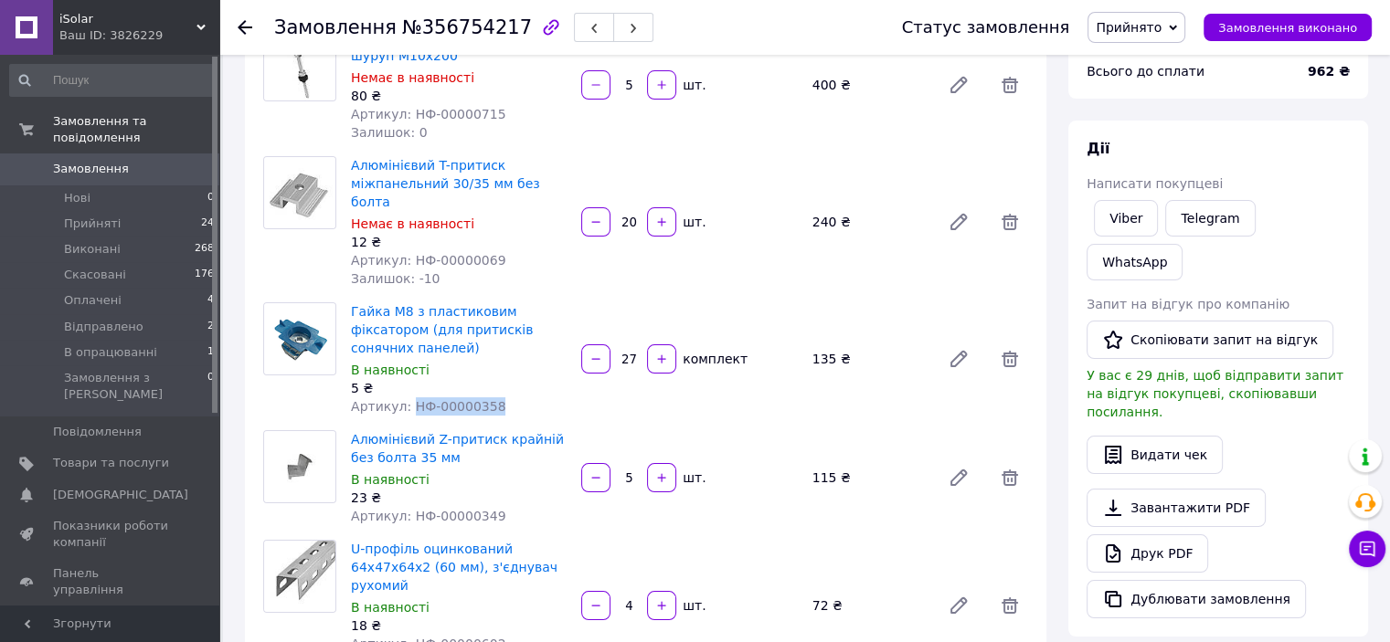
drag, startPoint x: 500, startPoint y: 372, endPoint x: 406, endPoint y: 379, distance: 94.4
click at [406, 398] on div "Артикул: НФ-00000358" at bounding box center [459, 407] width 216 height 18
copy span "НФ-00000358"
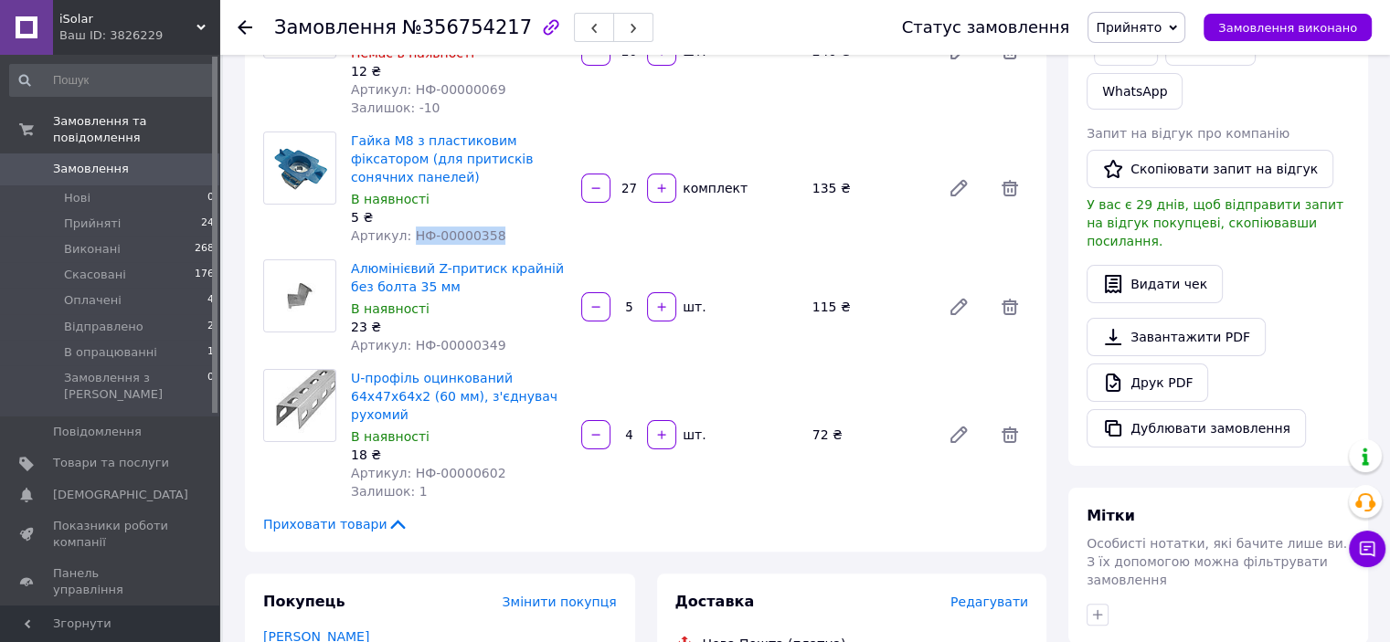
scroll to position [366, 0]
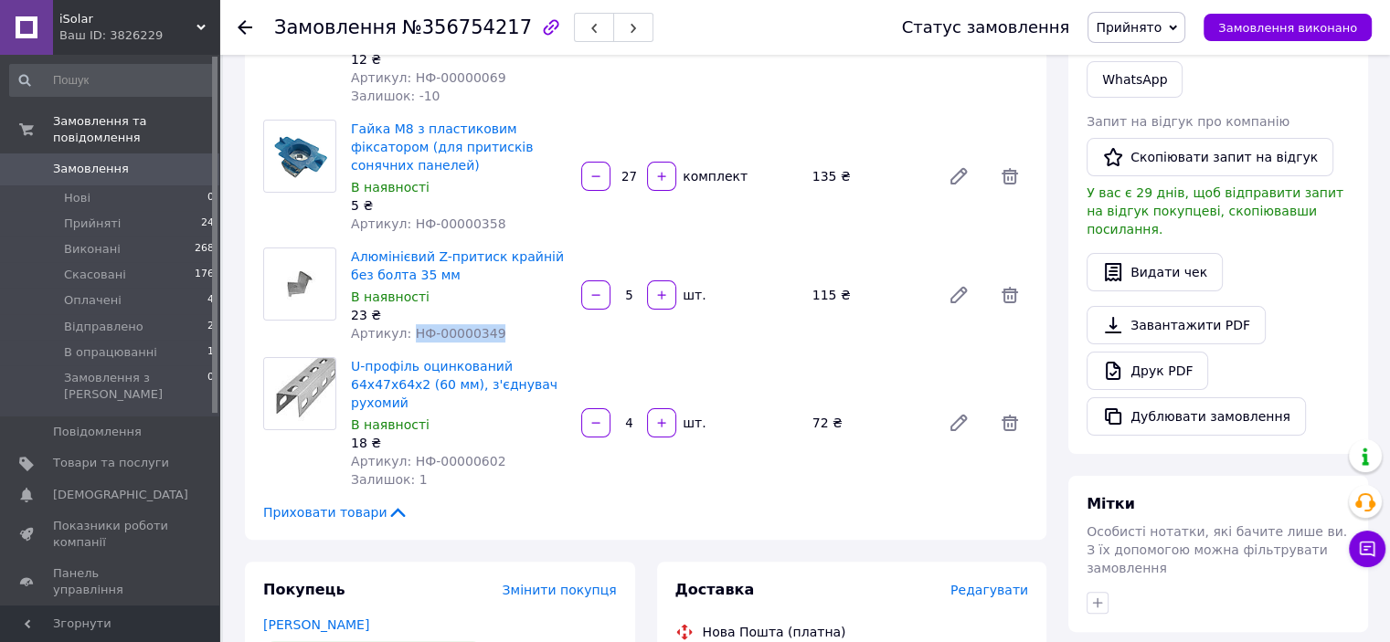
drag, startPoint x: 490, startPoint y: 302, endPoint x: 408, endPoint y: 305, distance: 81.4
click at [408, 324] on div "Артикул: НФ-00000349" at bounding box center [459, 333] width 216 height 18
copy span "НФ-00000349"
drag, startPoint x: 484, startPoint y: 405, endPoint x: 408, endPoint y: 414, distance: 77.3
click at [408, 452] on div "Артикул: НФ-00000602" at bounding box center [459, 461] width 216 height 18
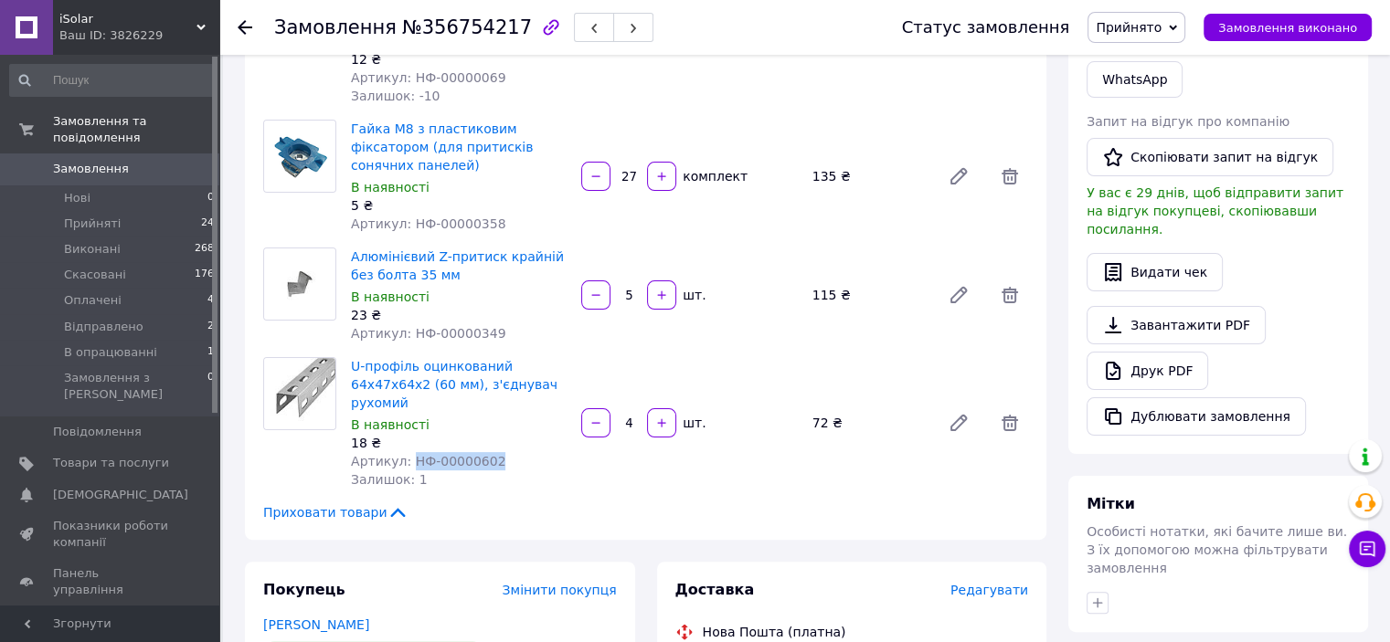
copy span "НФ-00000602"
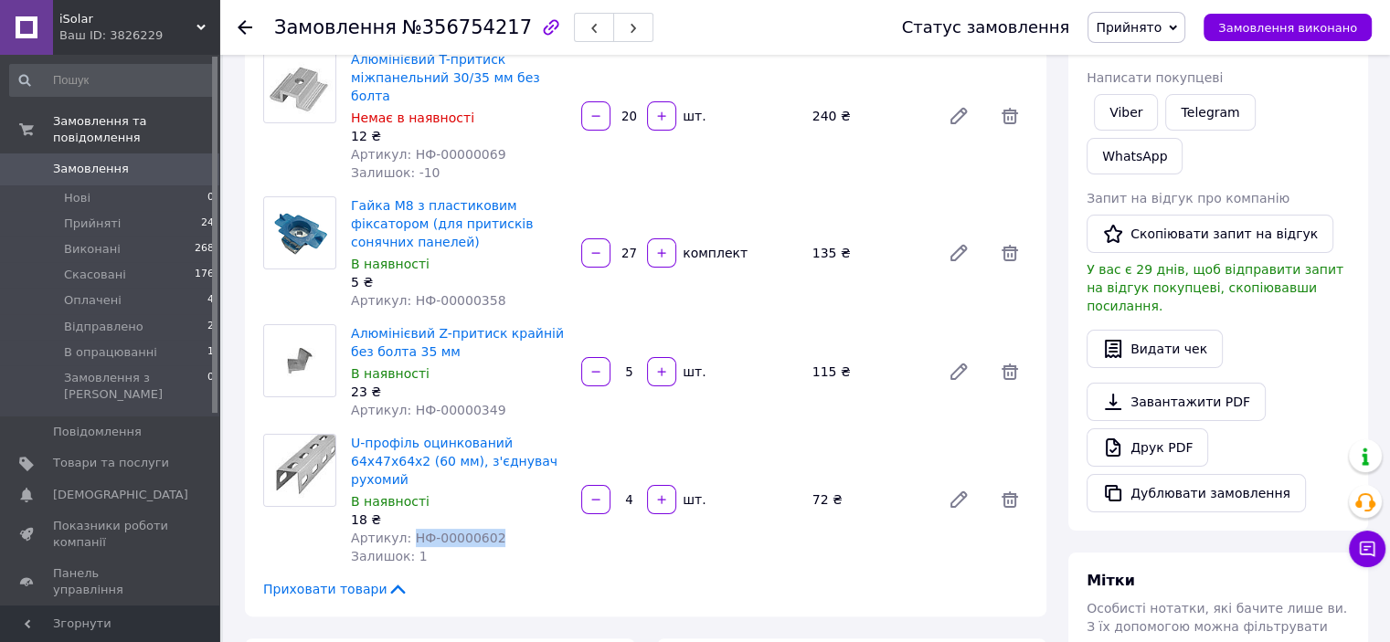
scroll to position [0, 0]
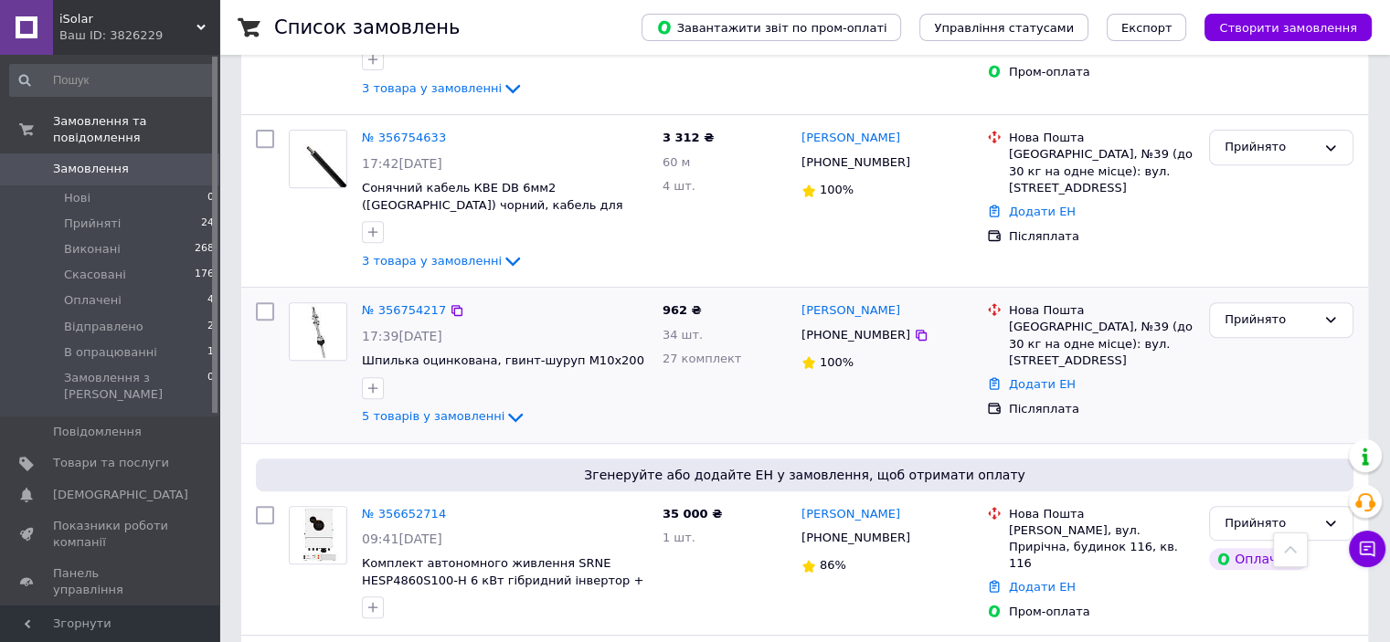
scroll to position [640, 0]
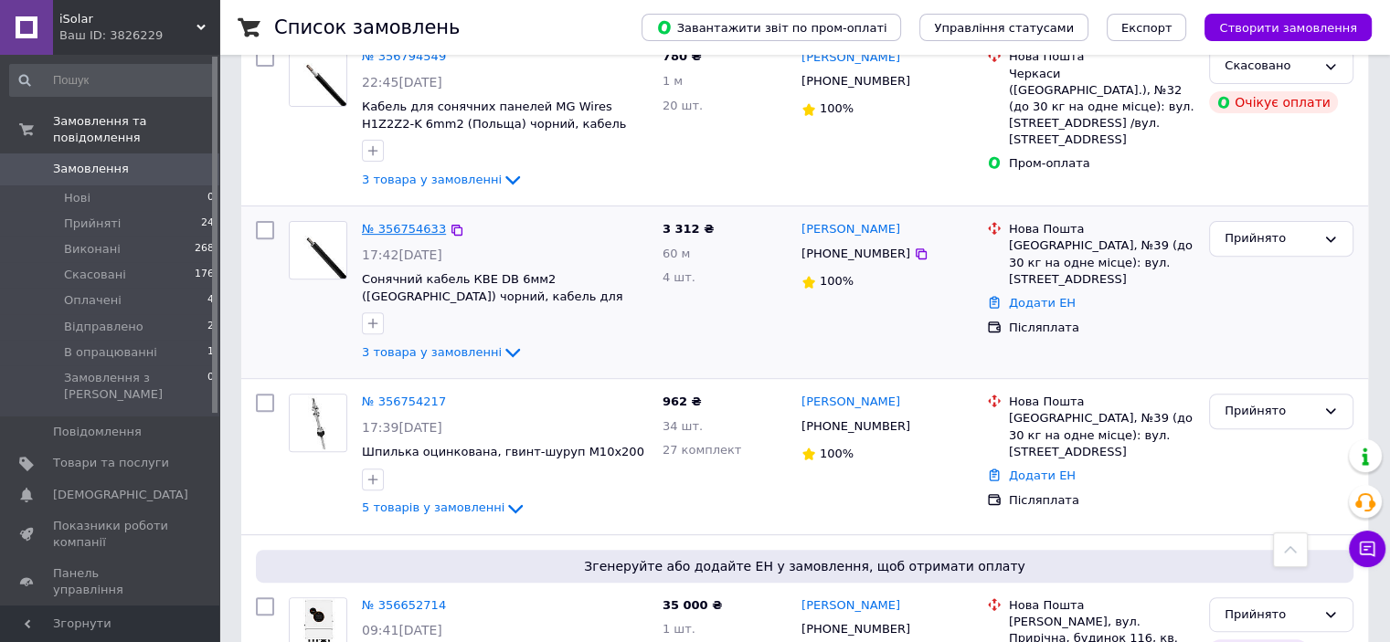
click at [420, 222] on link "№ 356754633" at bounding box center [404, 229] width 84 height 14
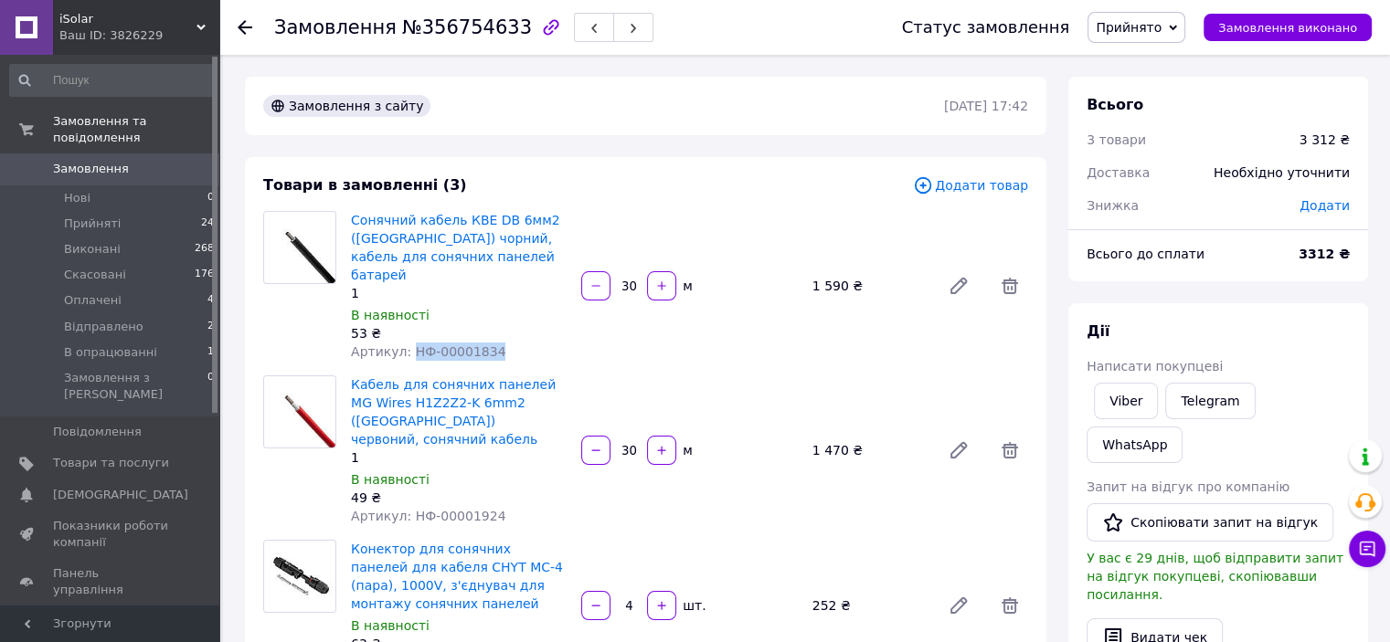
drag, startPoint x: 504, startPoint y: 340, endPoint x: 406, endPoint y: 345, distance: 98.8
click at [406, 345] on div "Сонячний кабель КВЕ DB 6мм2 (Німеччина) чорний, кабель для сонячних панелей бат…" at bounding box center [459, 285] width 230 height 157
copy span "НФ-00001834"
click at [509, 306] on div "В наявності" at bounding box center [459, 315] width 216 height 18
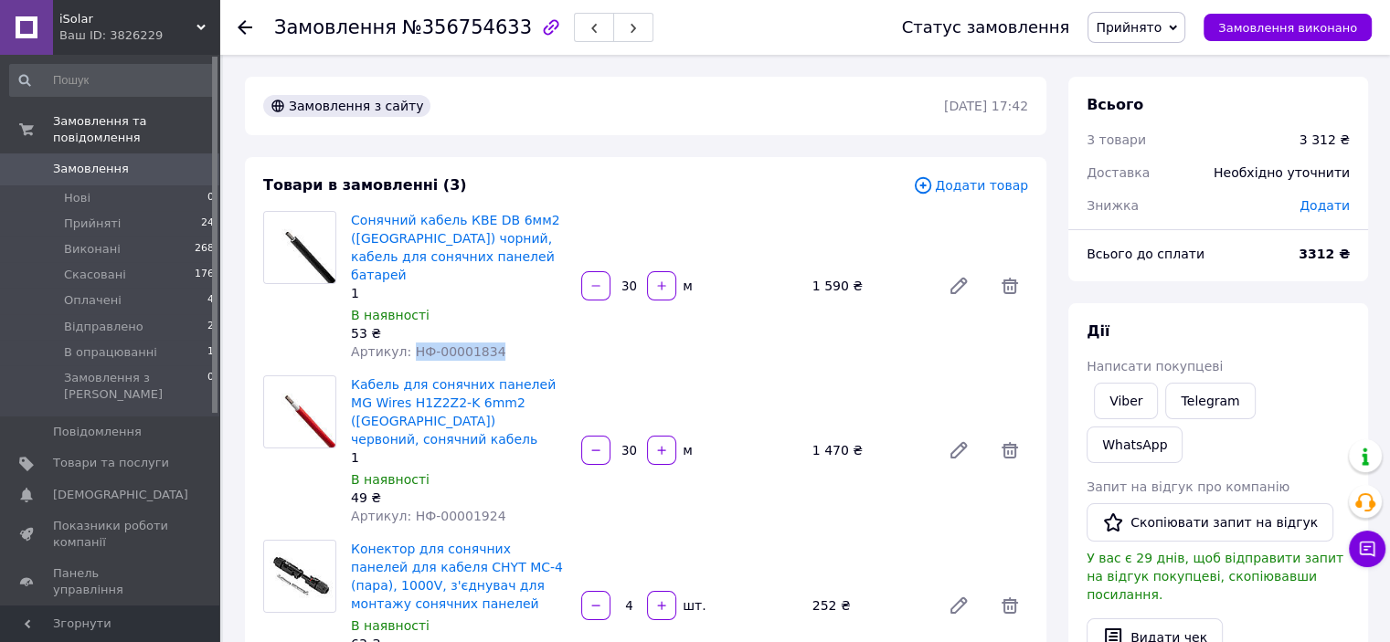
drag, startPoint x: 499, startPoint y: 332, endPoint x: 408, endPoint y: 336, distance: 91.5
click at [408, 343] on div "Артикул: НФ-00001834" at bounding box center [459, 352] width 216 height 18
copy span "НФ-00001834"
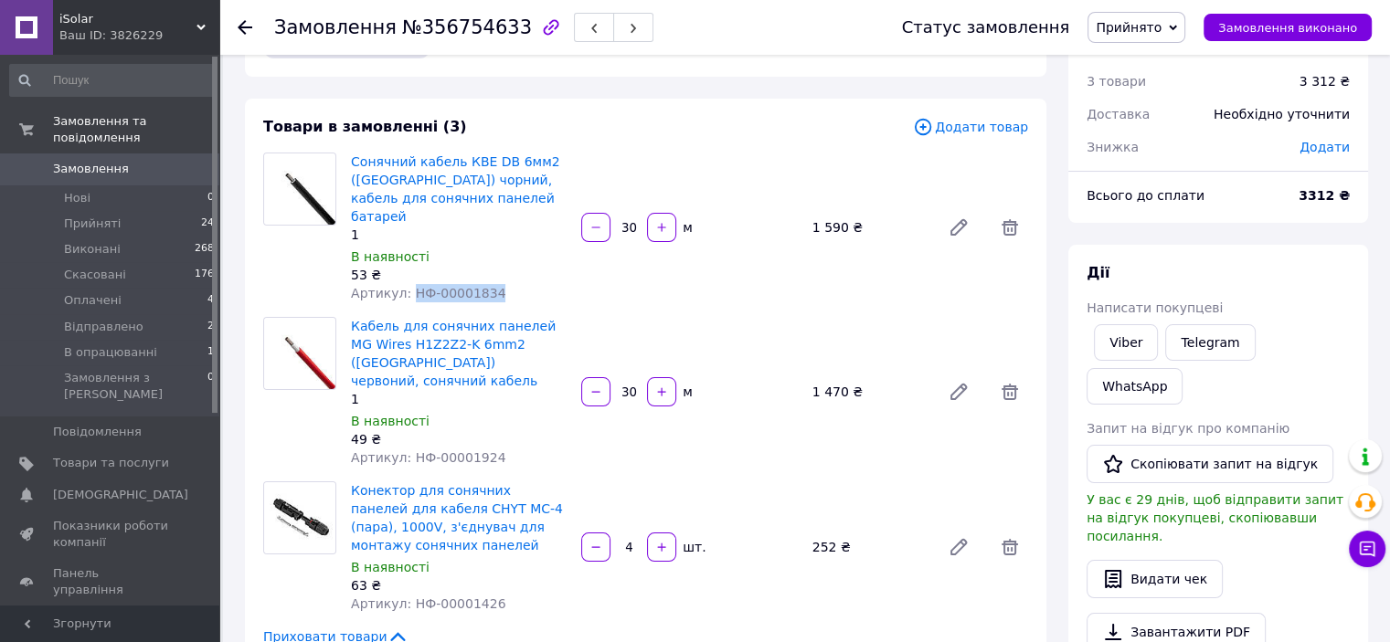
scroll to position [91, 0]
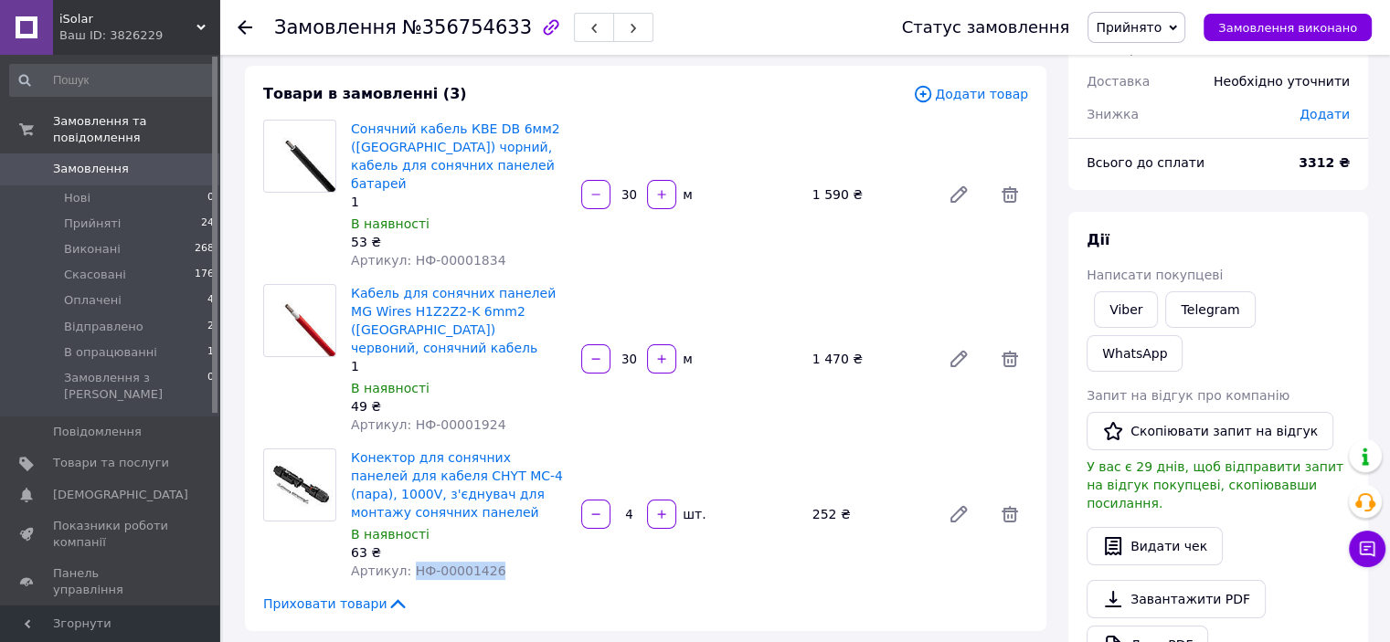
drag, startPoint x: 491, startPoint y: 534, endPoint x: 405, endPoint y: 536, distance: 85.9
click at [405, 562] on div "Артикул: НФ-00001426" at bounding box center [459, 571] width 216 height 18
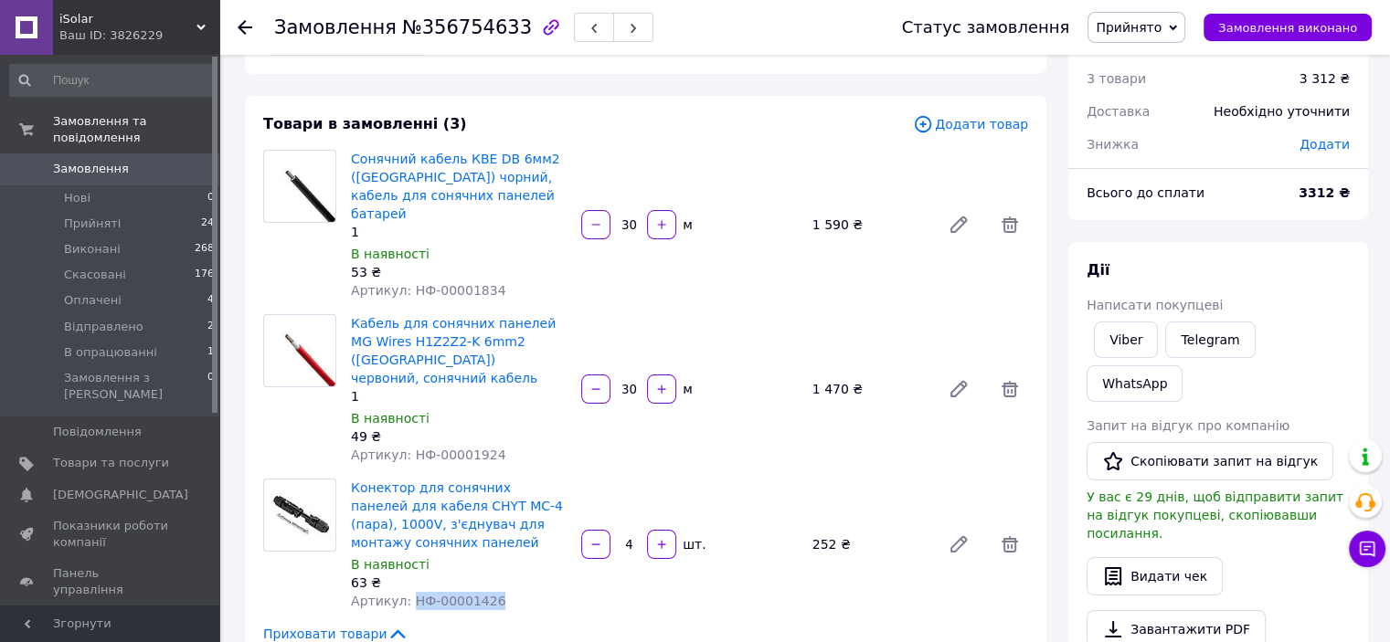
scroll to position [0, 0]
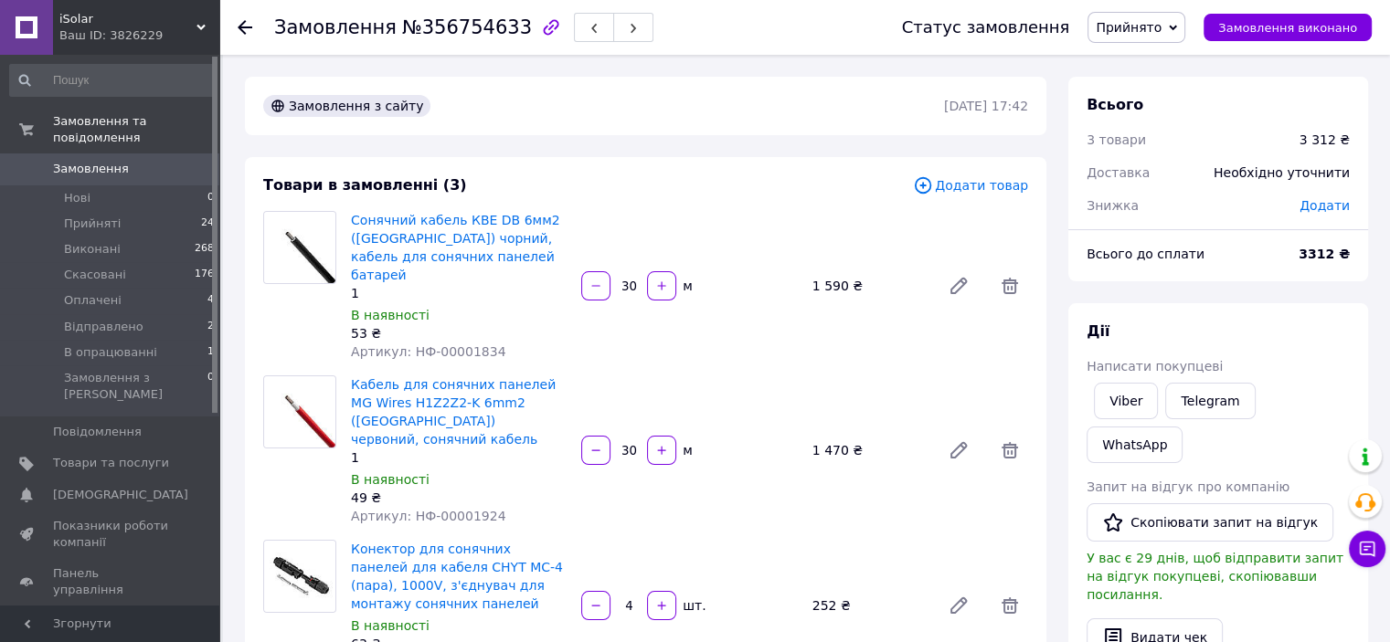
click at [132, 161] on span "Замовлення" at bounding box center [111, 169] width 116 height 16
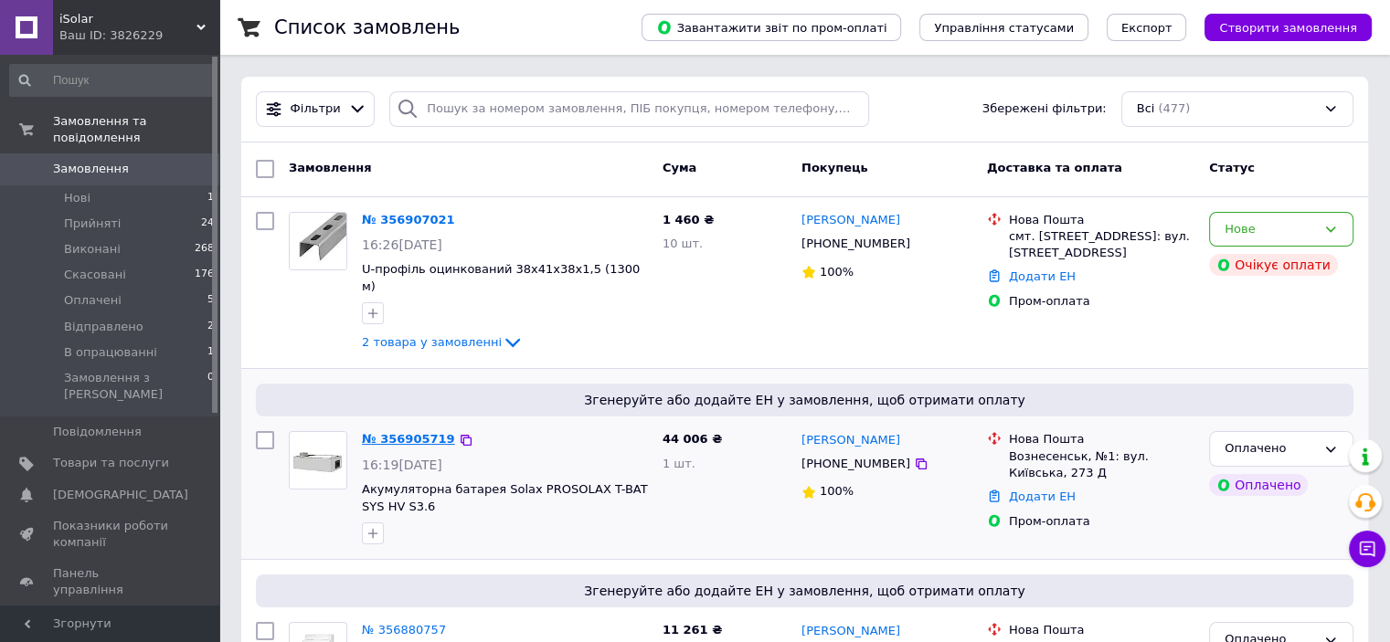
click at [392, 432] on link "№ 356905719" at bounding box center [408, 439] width 93 height 14
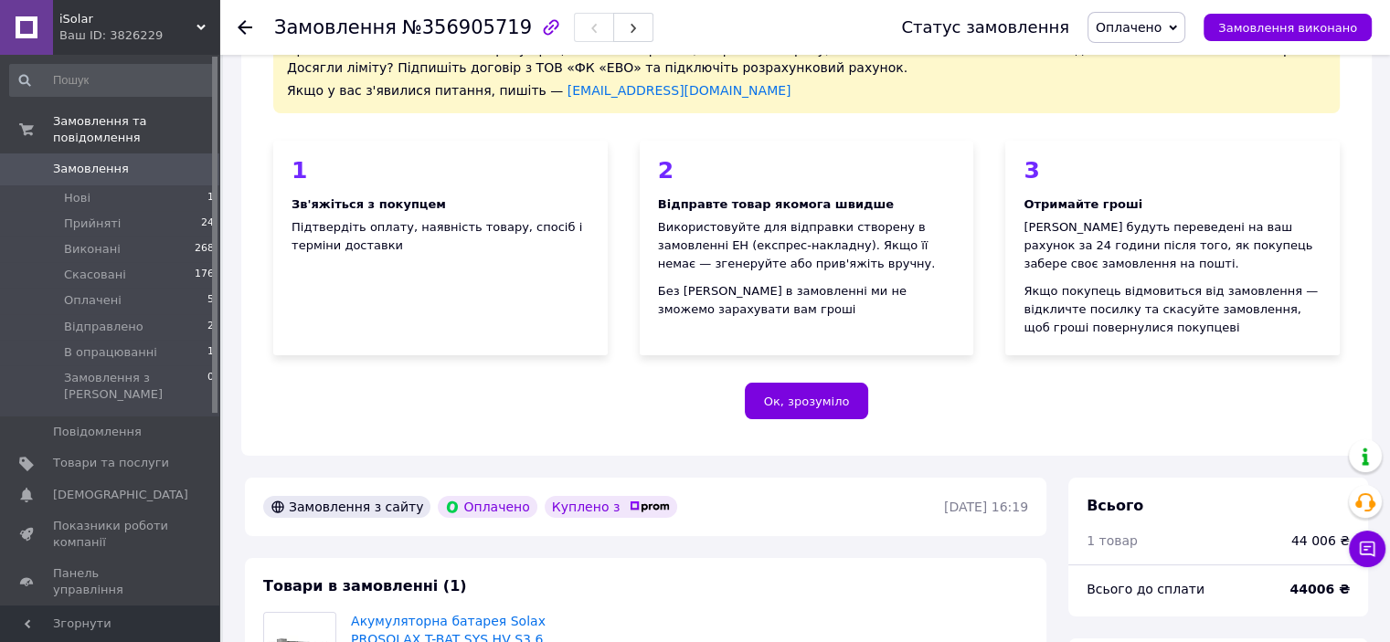
scroll to position [274, 0]
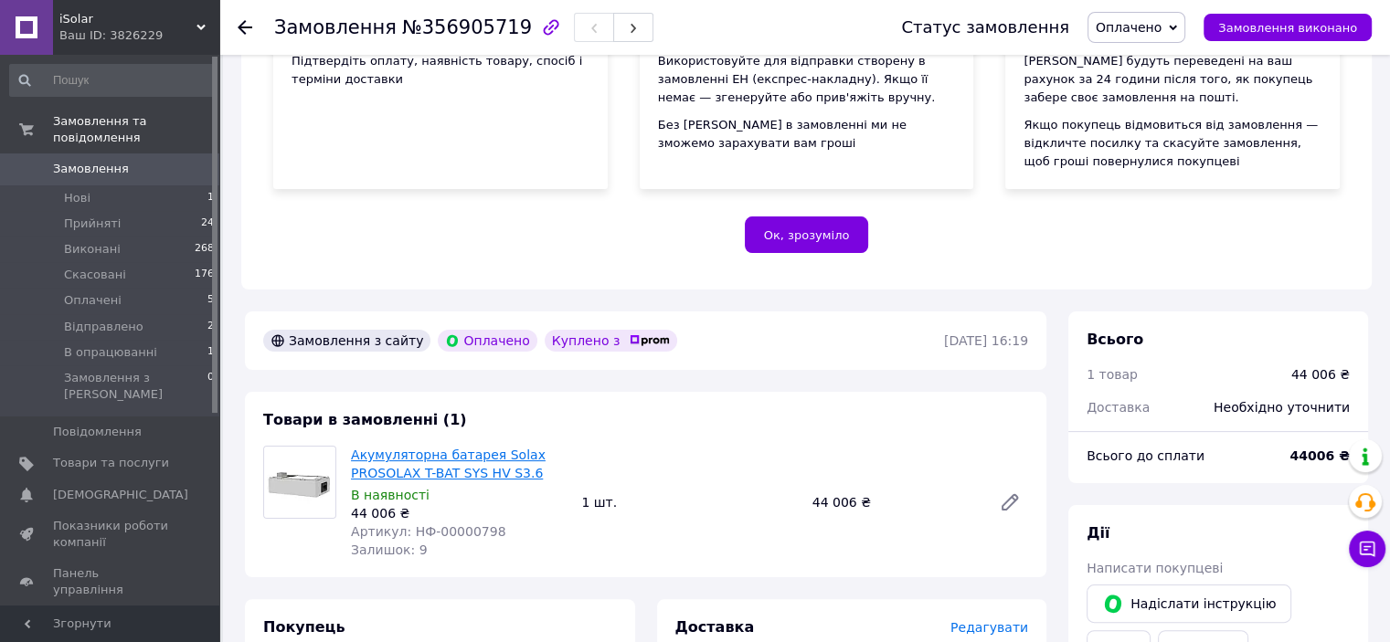
click at [427, 473] on link "Акумуляторна батарея Solax PROSOLAX T-BAT SYS HV S3.6" at bounding box center [448, 464] width 195 height 33
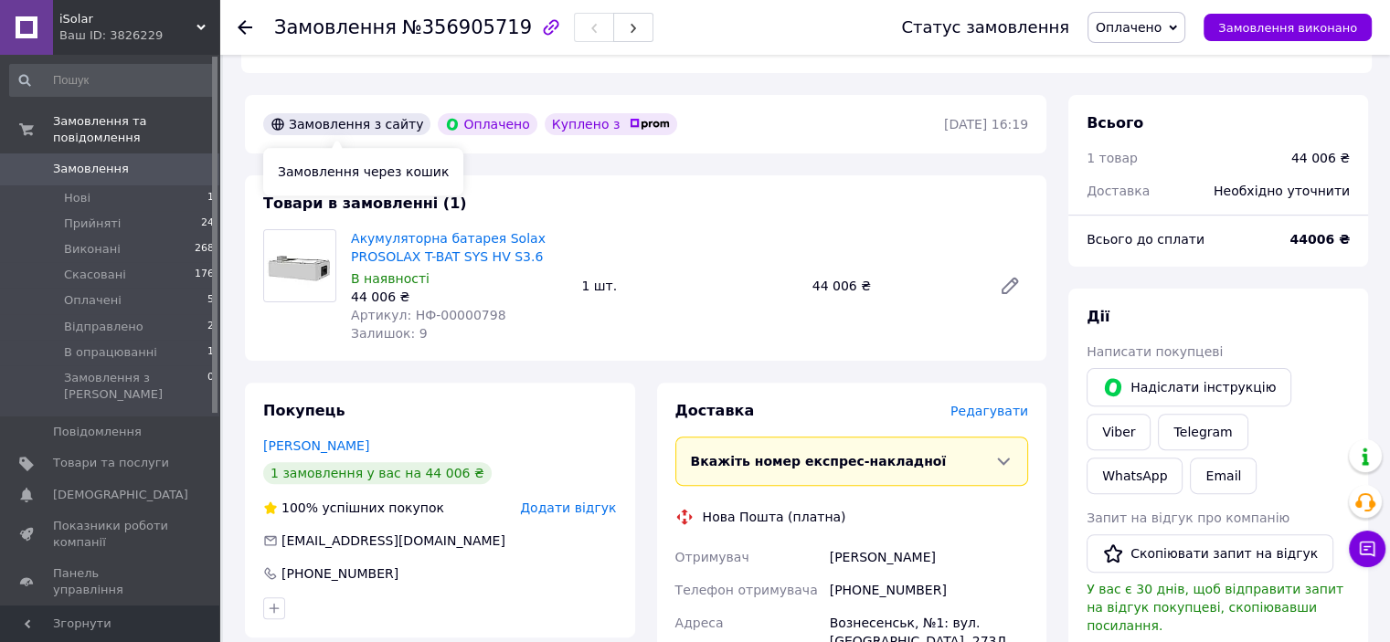
scroll to position [548, 0]
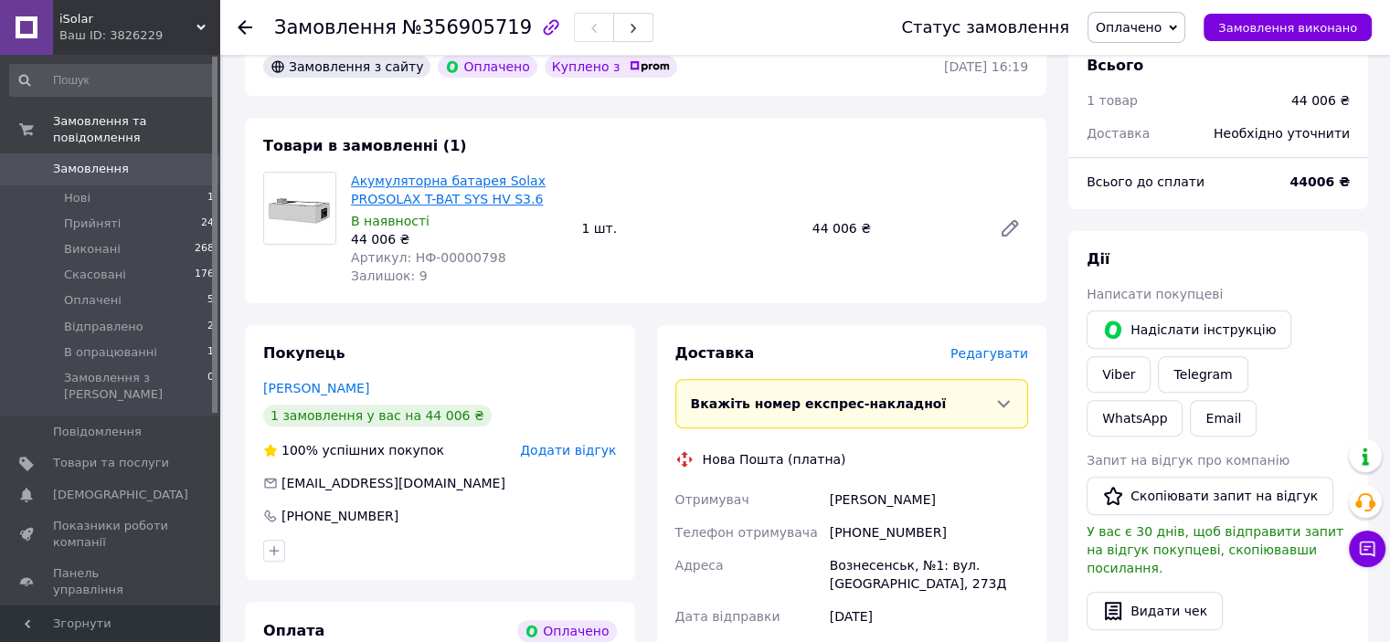
click at [398, 204] on link "Акумуляторна батарея Solax PROSOLAX T-BAT SYS HV S3.6" at bounding box center [448, 190] width 195 height 33
drag, startPoint x: 928, startPoint y: 535, endPoint x: 832, endPoint y: 540, distance: 96.1
click at [832, 540] on div "[PHONE_NUMBER]" at bounding box center [929, 532] width 206 height 33
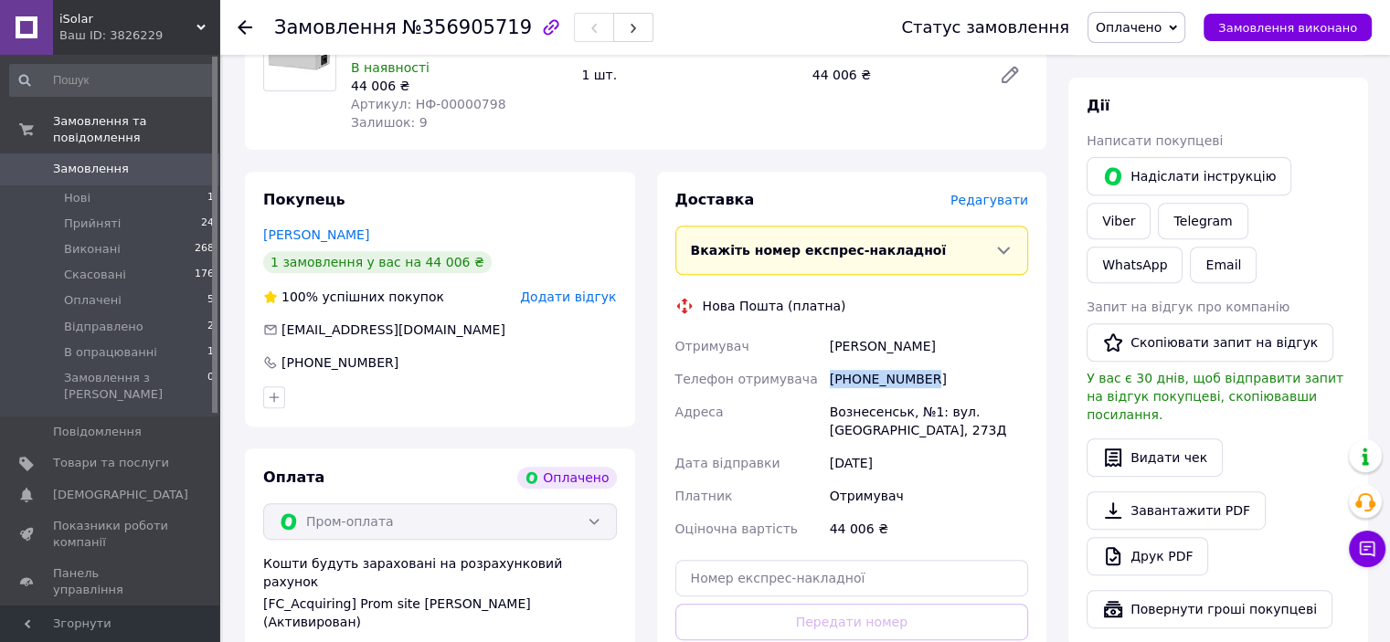
scroll to position [731, 0]
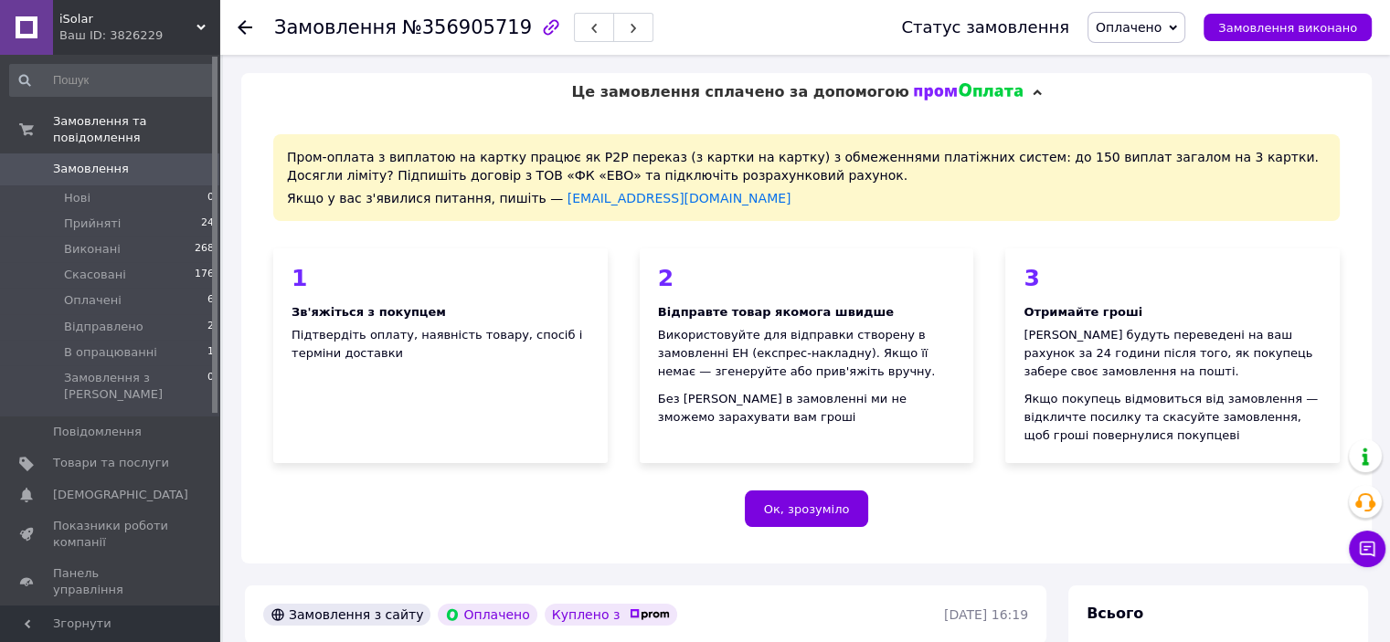
scroll to position [548, 0]
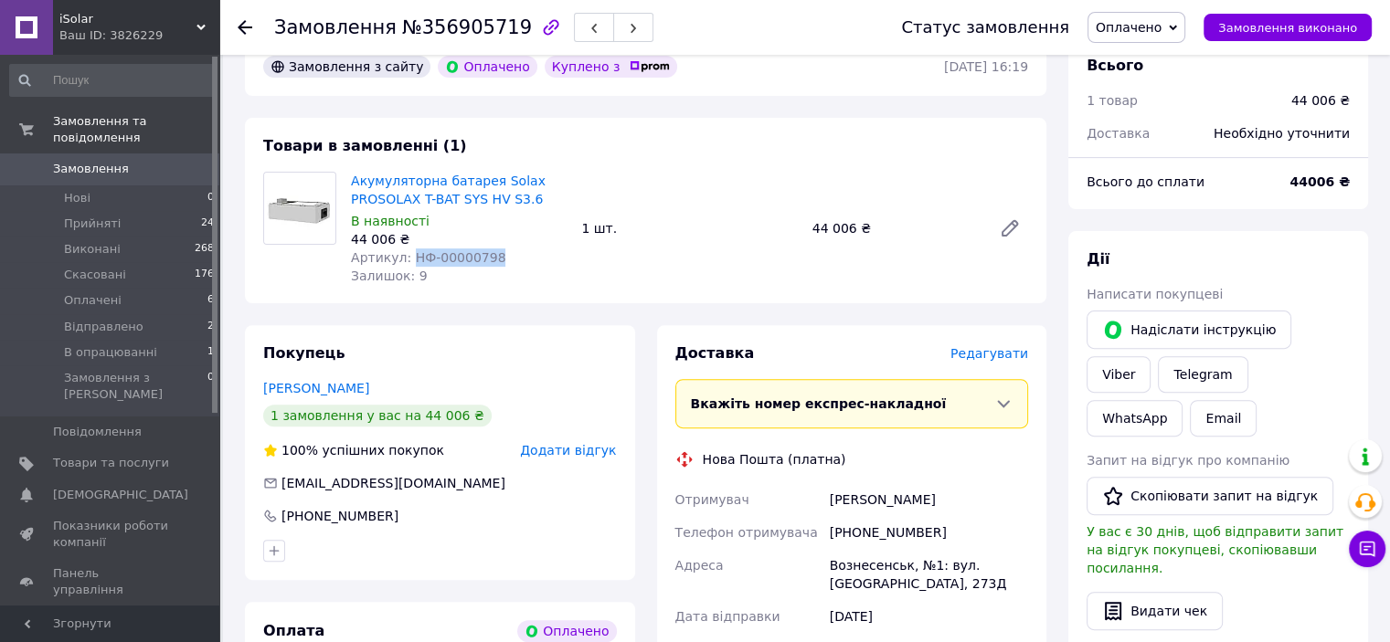
drag, startPoint x: 498, startPoint y: 259, endPoint x: 406, endPoint y: 266, distance: 92.6
click at [406, 266] on div "Артикул: НФ-00000798" at bounding box center [459, 258] width 216 height 18
copy span "НФ-00000798"
drag, startPoint x: 538, startPoint y: 200, endPoint x: 426, endPoint y: 200, distance: 112.4
click at [426, 200] on span "Акумуляторна батарея Solax PROSOLAX T-BAT SYS HV S3.6" at bounding box center [459, 190] width 216 height 37
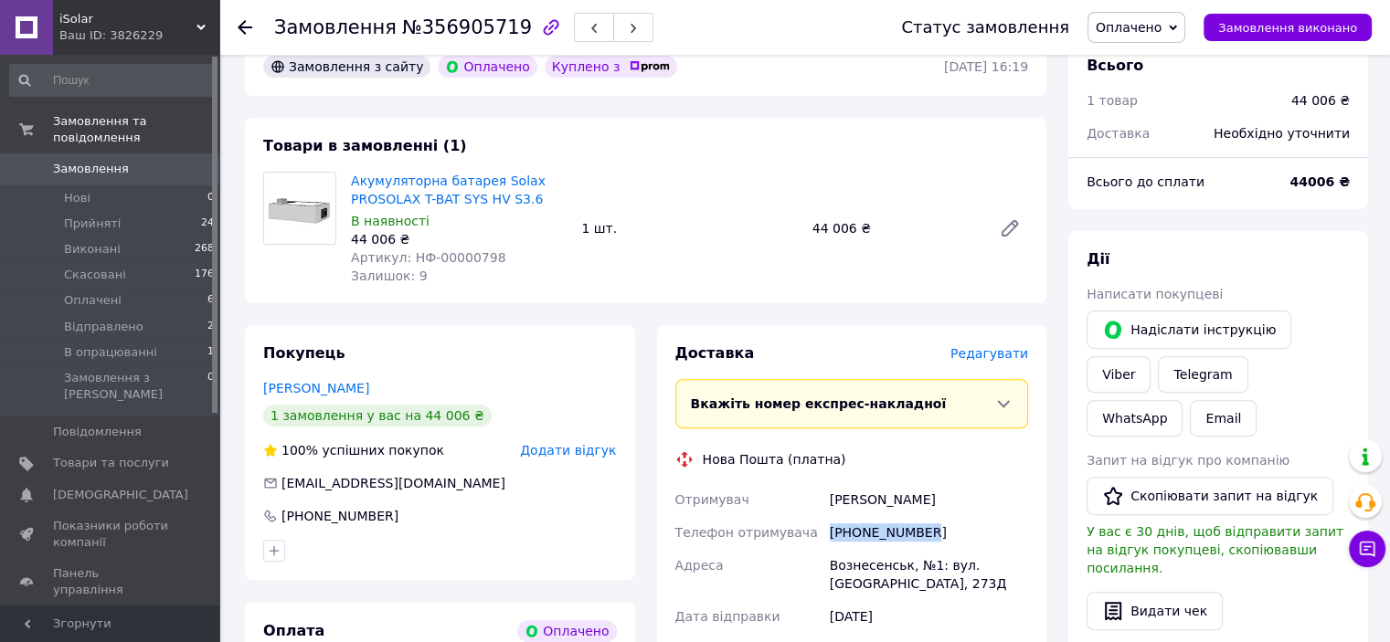
drag, startPoint x: 927, startPoint y: 533, endPoint x: 816, endPoint y: 536, distance: 110.6
click at [816, 536] on div "Отримувач [PERSON_NAME] Телефон отримувача [PHONE_NUMBER] [GEOGRAPHIC_DATA], №1…" at bounding box center [852, 591] width 361 height 216
copy div "Телефон отримувача [PHONE_NUMBER]"
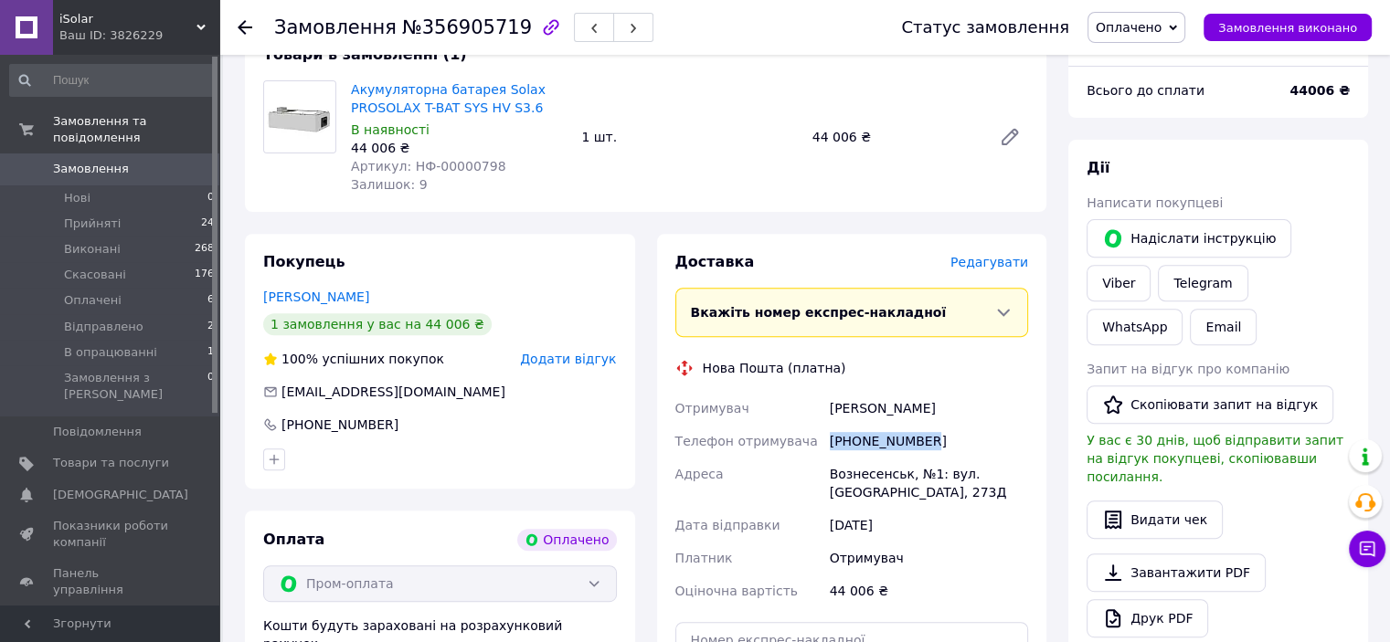
copy div "Телефон отримувача [PHONE_NUMBER]"
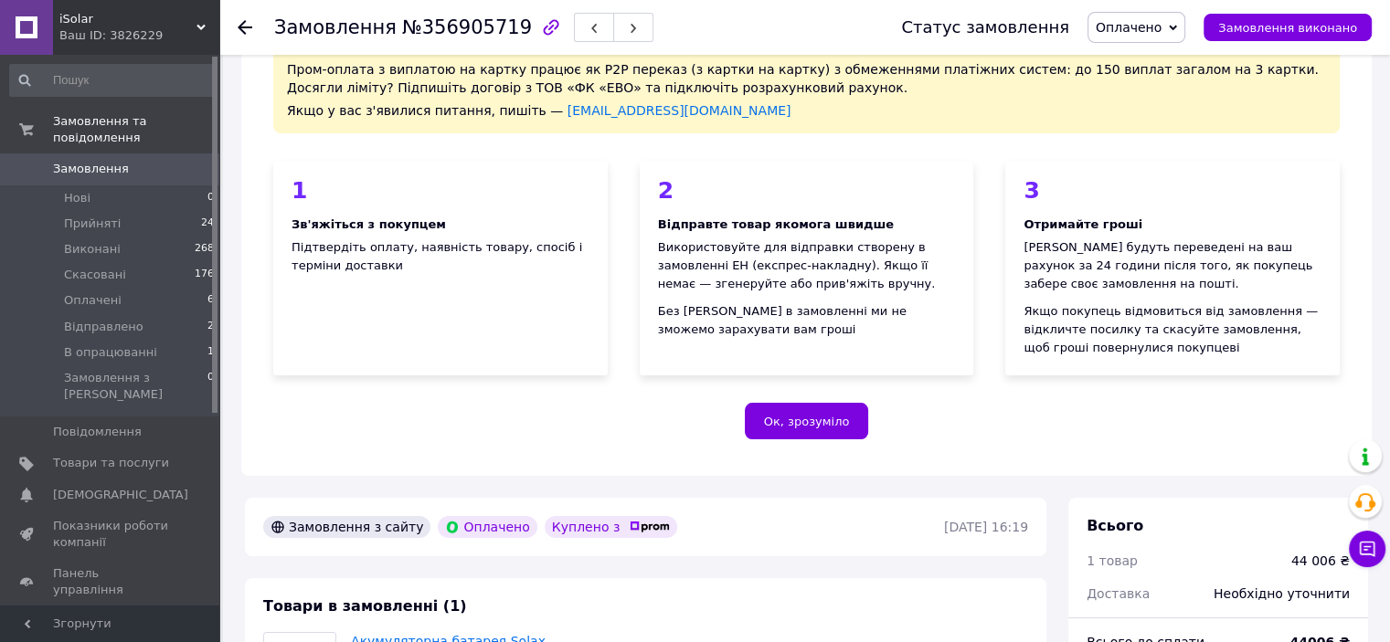
scroll to position [366, 0]
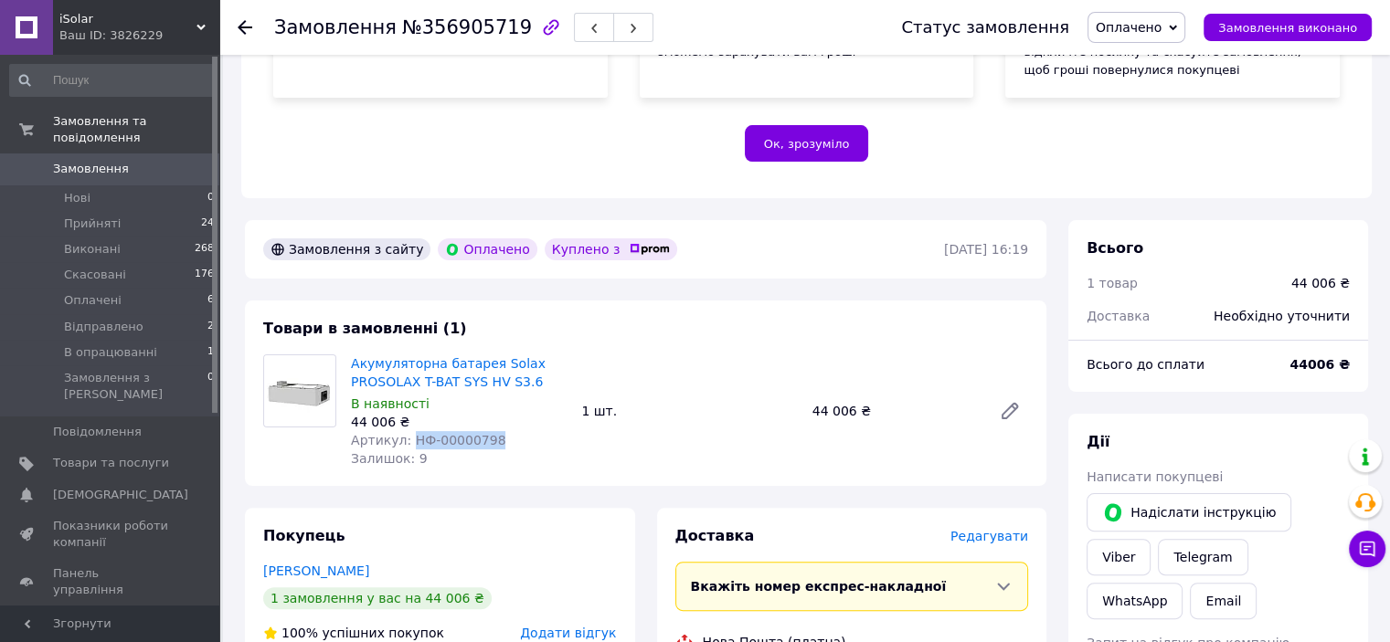
drag, startPoint x: 515, startPoint y: 442, endPoint x: 408, endPoint y: 449, distance: 107.1
click at [408, 449] on div "Артикул: НФ-00000798" at bounding box center [459, 440] width 216 height 18
copy span "НФ-00000798"
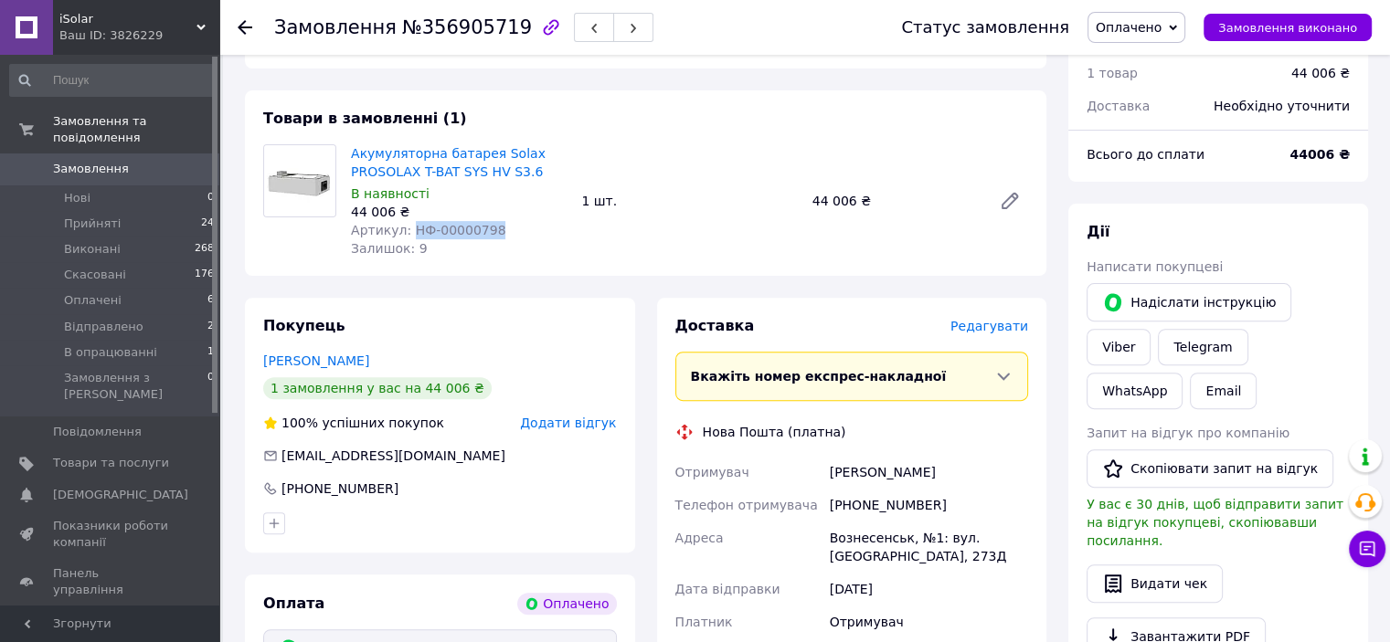
scroll to position [548, 0]
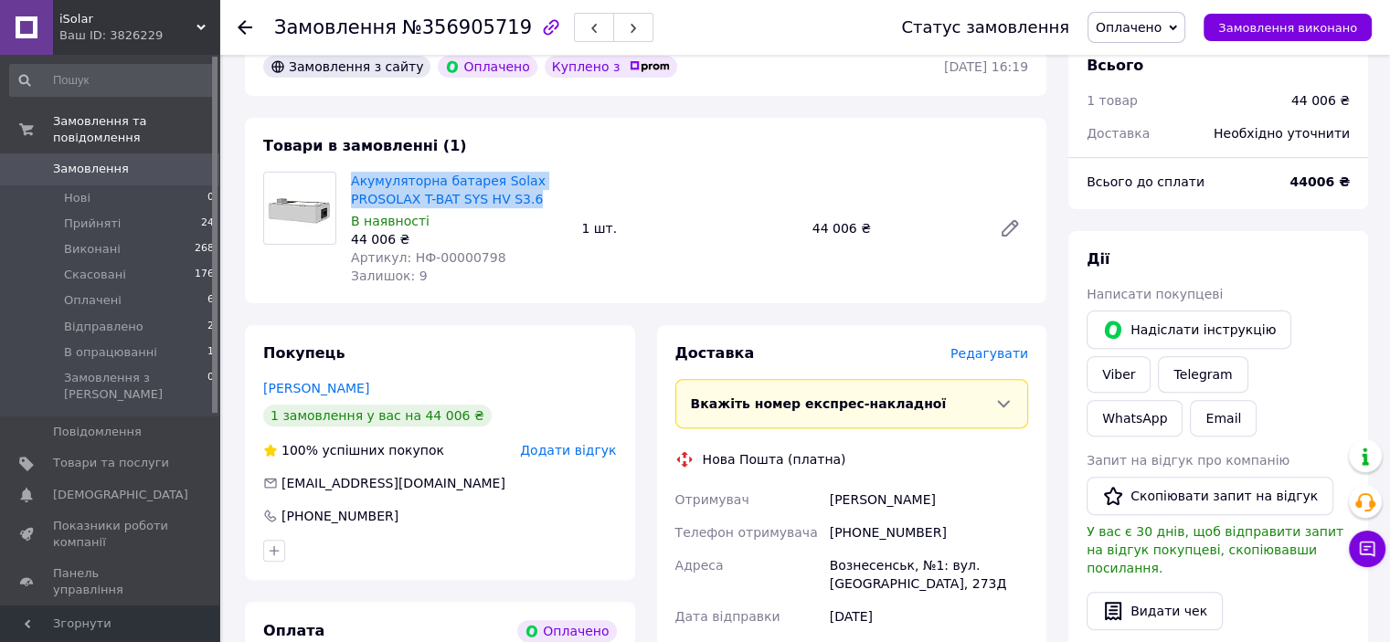
drag, startPoint x: 548, startPoint y: 208, endPoint x: 345, endPoint y: 187, distance: 204.9
click at [345, 187] on div "Акумуляторна батарея Solax PROSOLAX T-BAT SYS HV S3.6 В наявності 44 006 ₴ Арти…" at bounding box center [459, 228] width 230 height 121
